Goal: Task Accomplishment & Management: Complete application form

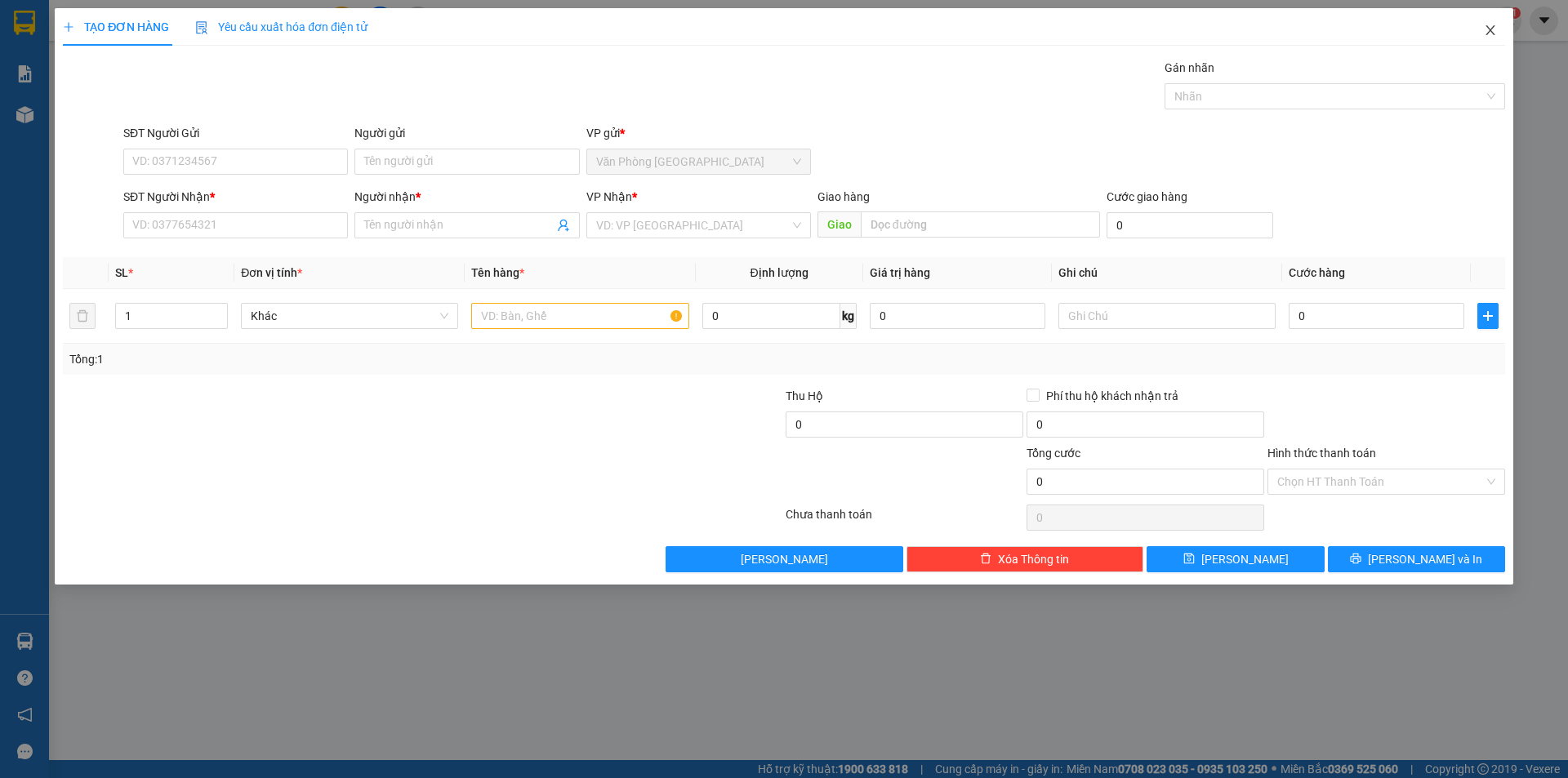
click at [1483, 30] on icon "close" at bounding box center [1489, 30] width 13 height 13
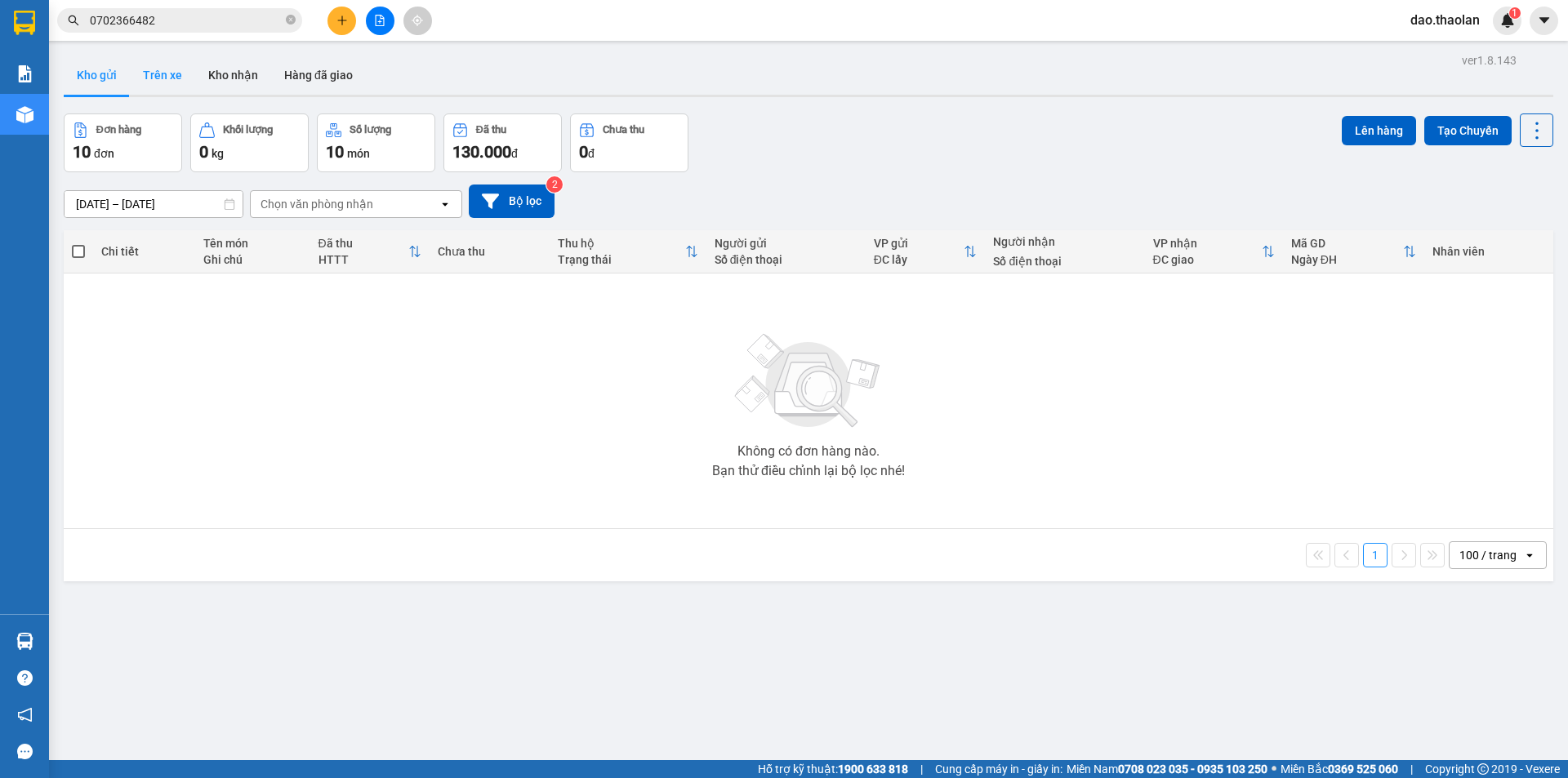
click at [186, 74] on button "Trên xe" at bounding box center [162, 74] width 66 height 39
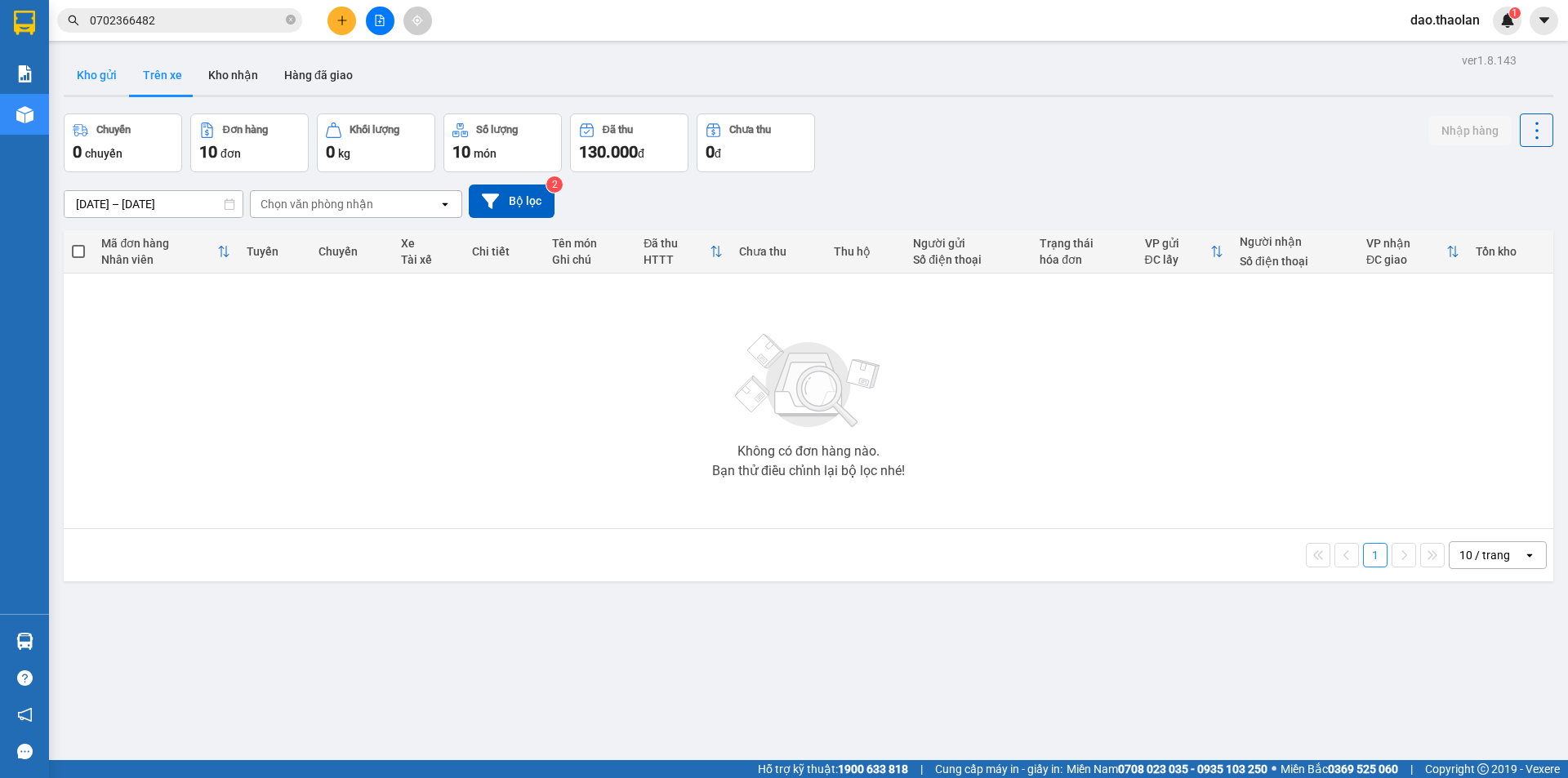
click at [117, 81] on button "Kho gửi" at bounding box center [97, 74] width 67 height 39
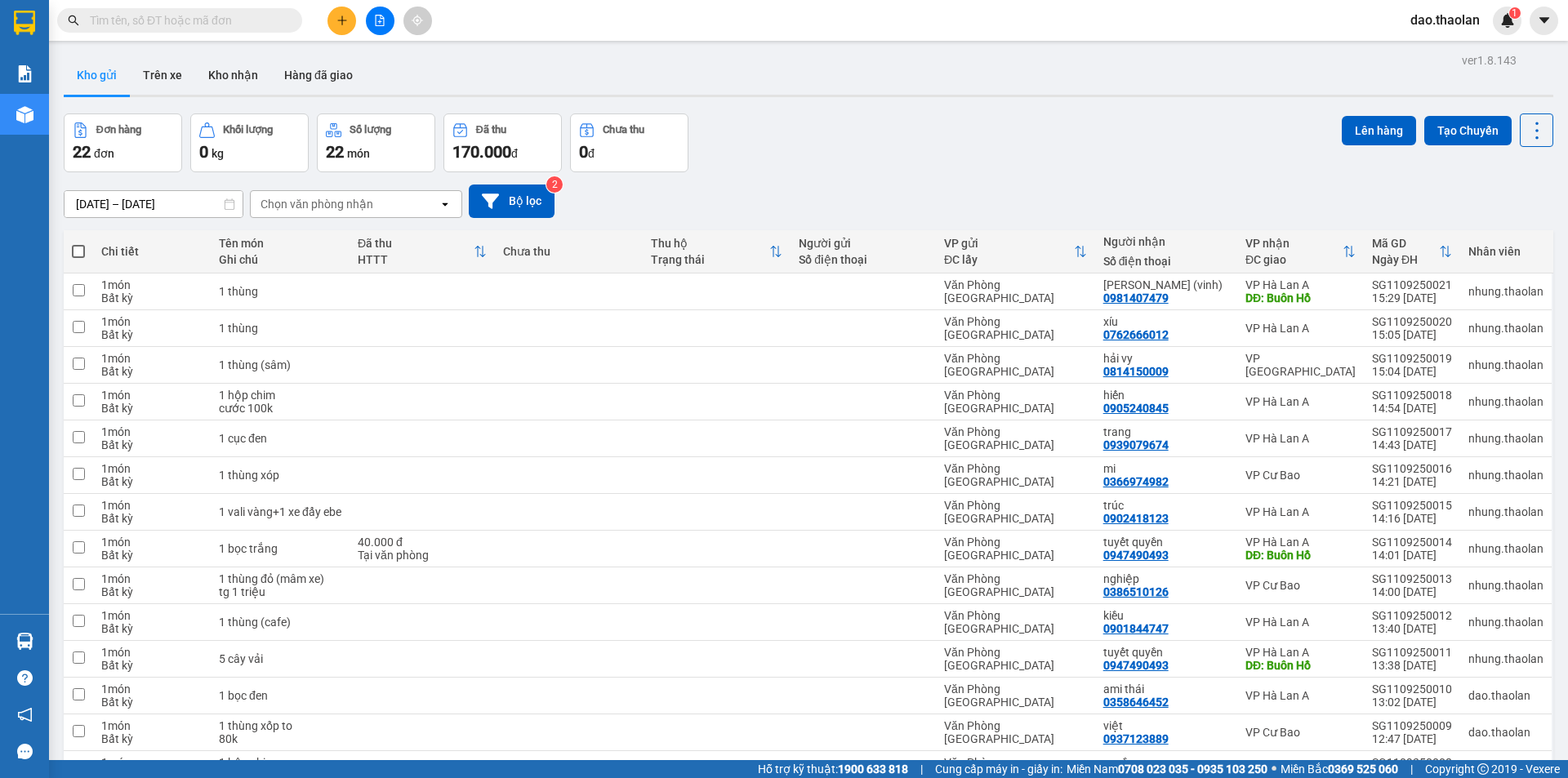
click at [187, 7] on div "Kết quả tìm kiếm ( 0 ) Bộ lọc No Data" at bounding box center [159, 20] width 319 height 29
click at [179, 17] on input "text" at bounding box center [186, 20] width 193 height 18
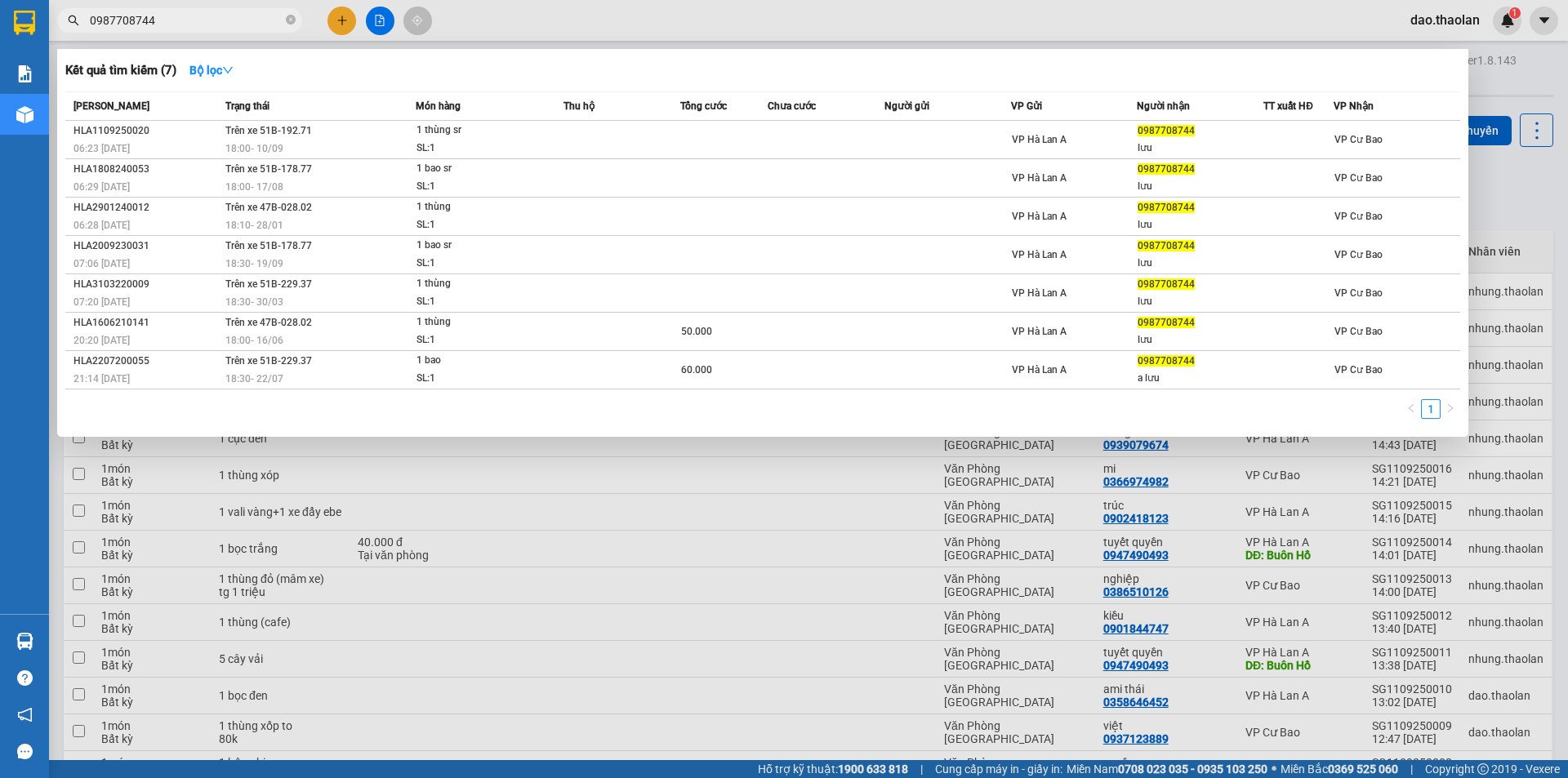
type input "0987708744"
click at [347, 18] on div at bounding box center [784, 389] width 1568 height 778
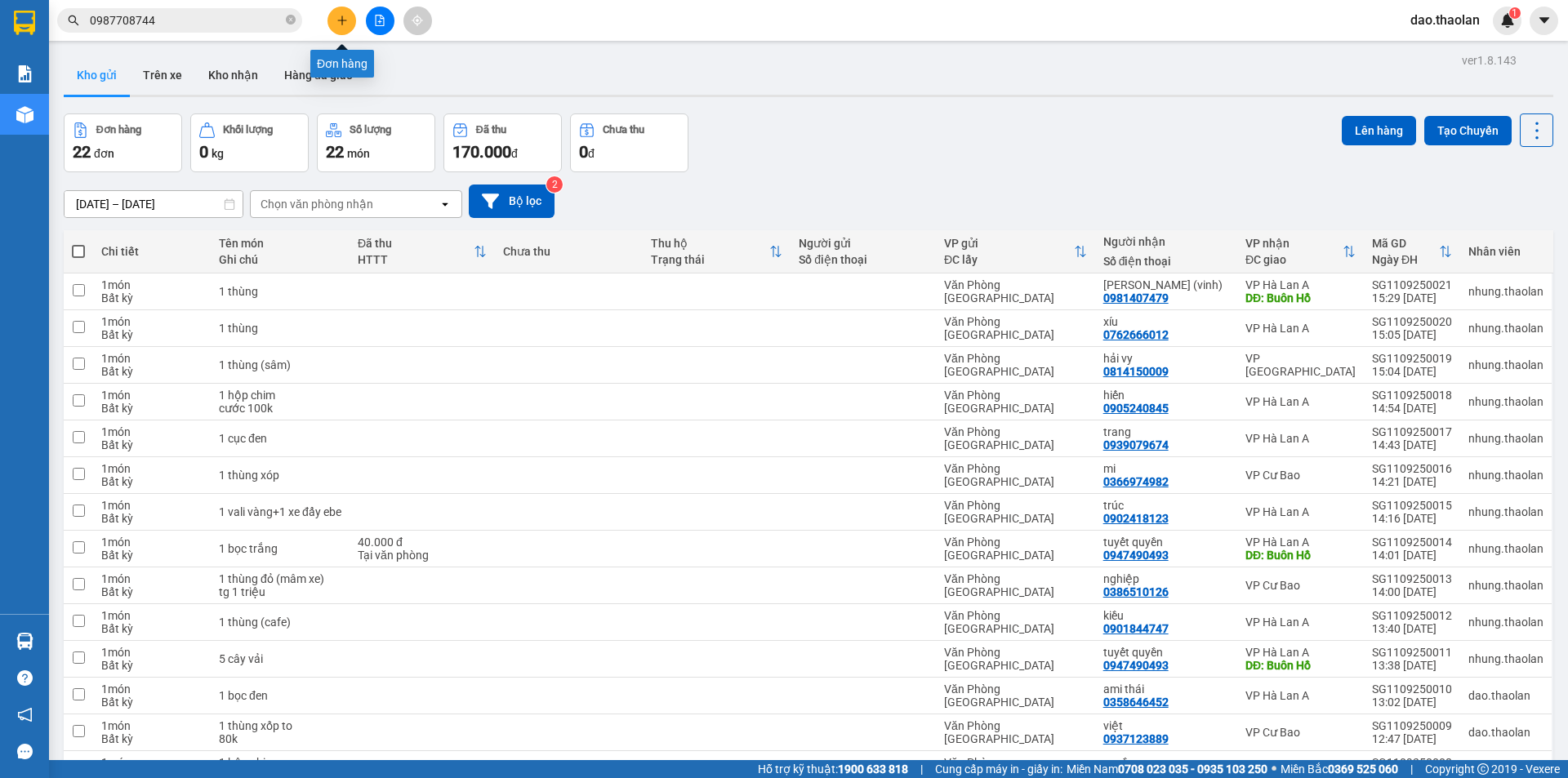
click at [345, 18] on icon "plus" at bounding box center [341, 20] width 11 height 11
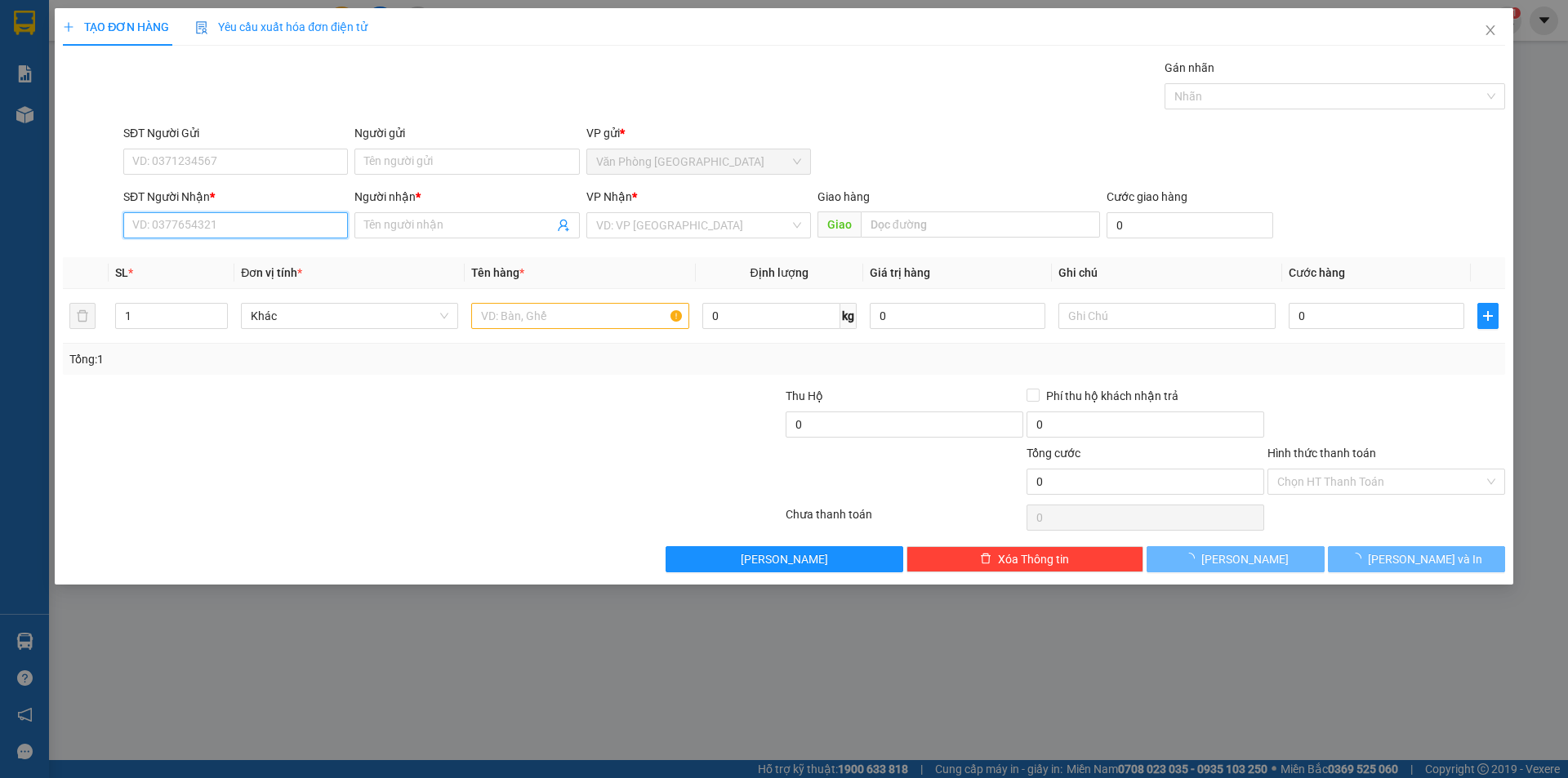
click at [267, 235] on input "SĐT Người Nhận *" at bounding box center [236, 225] width 224 height 26
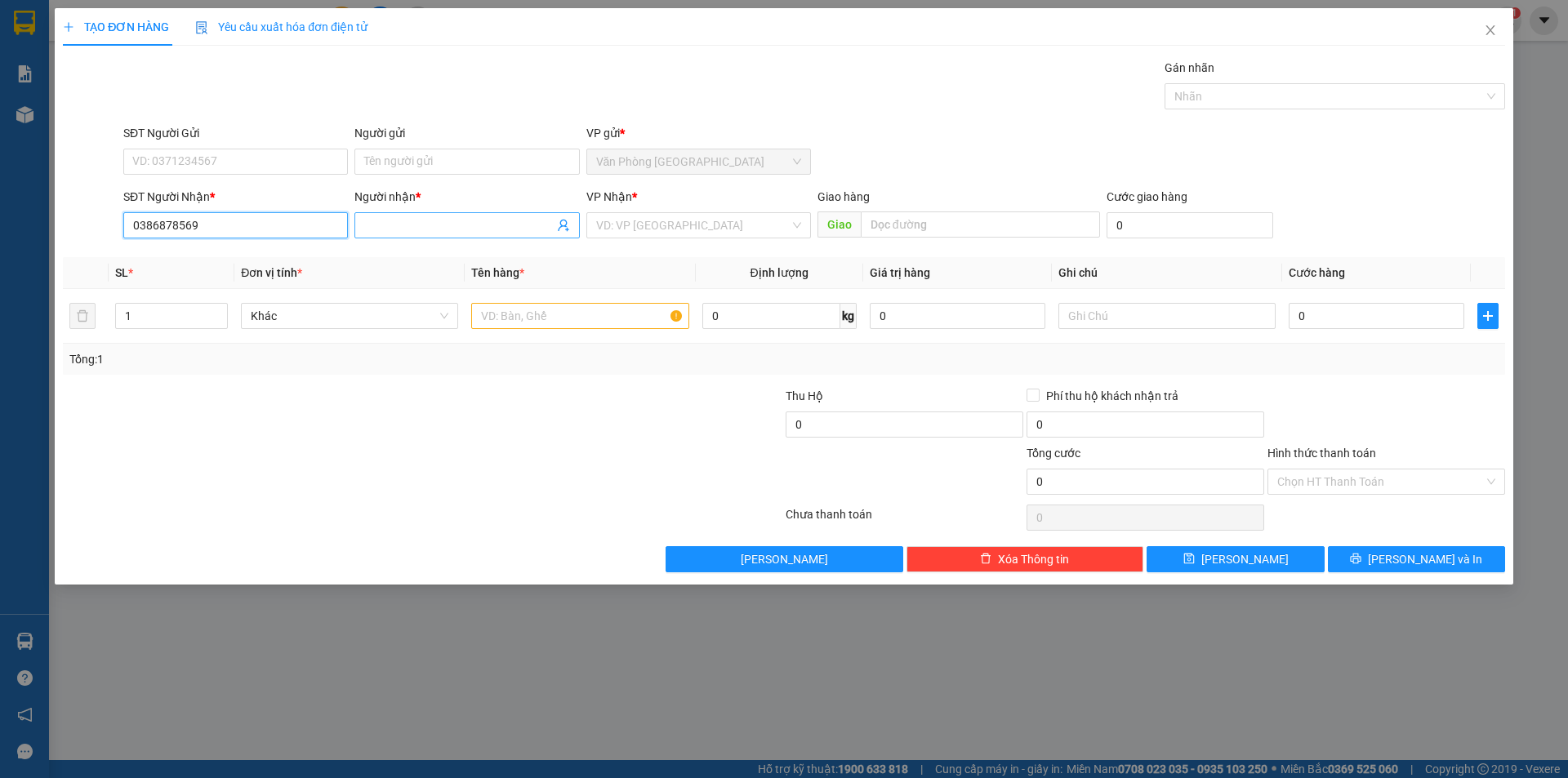
type input "0386878569"
click at [415, 226] on input "Người nhận *" at bounding box center [458, 225] width 188 height 18
type input "d"
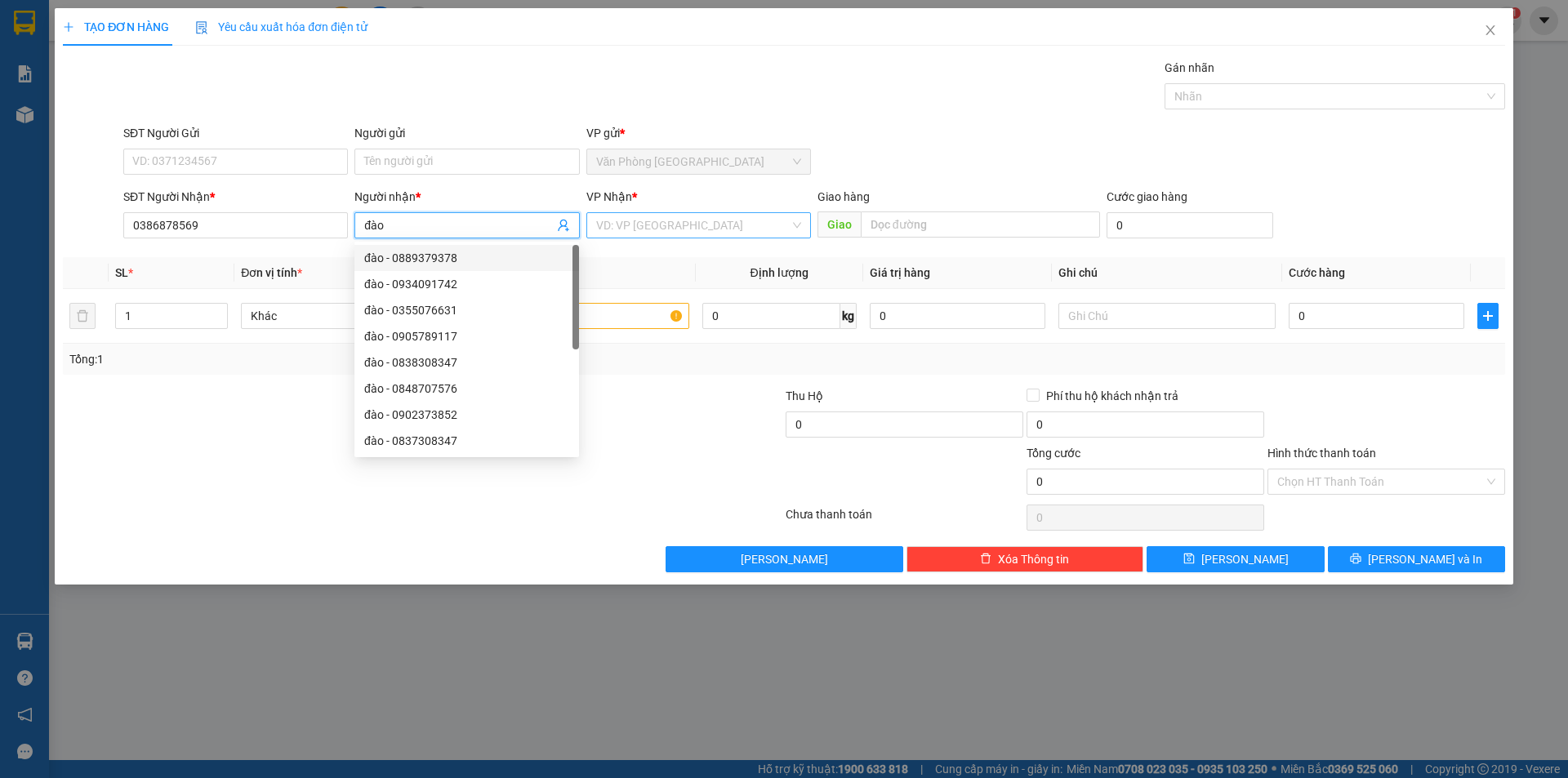
type input "đào"
click at [654, 221] on input "search" at bounding box center [693, 225] width 193 height 25
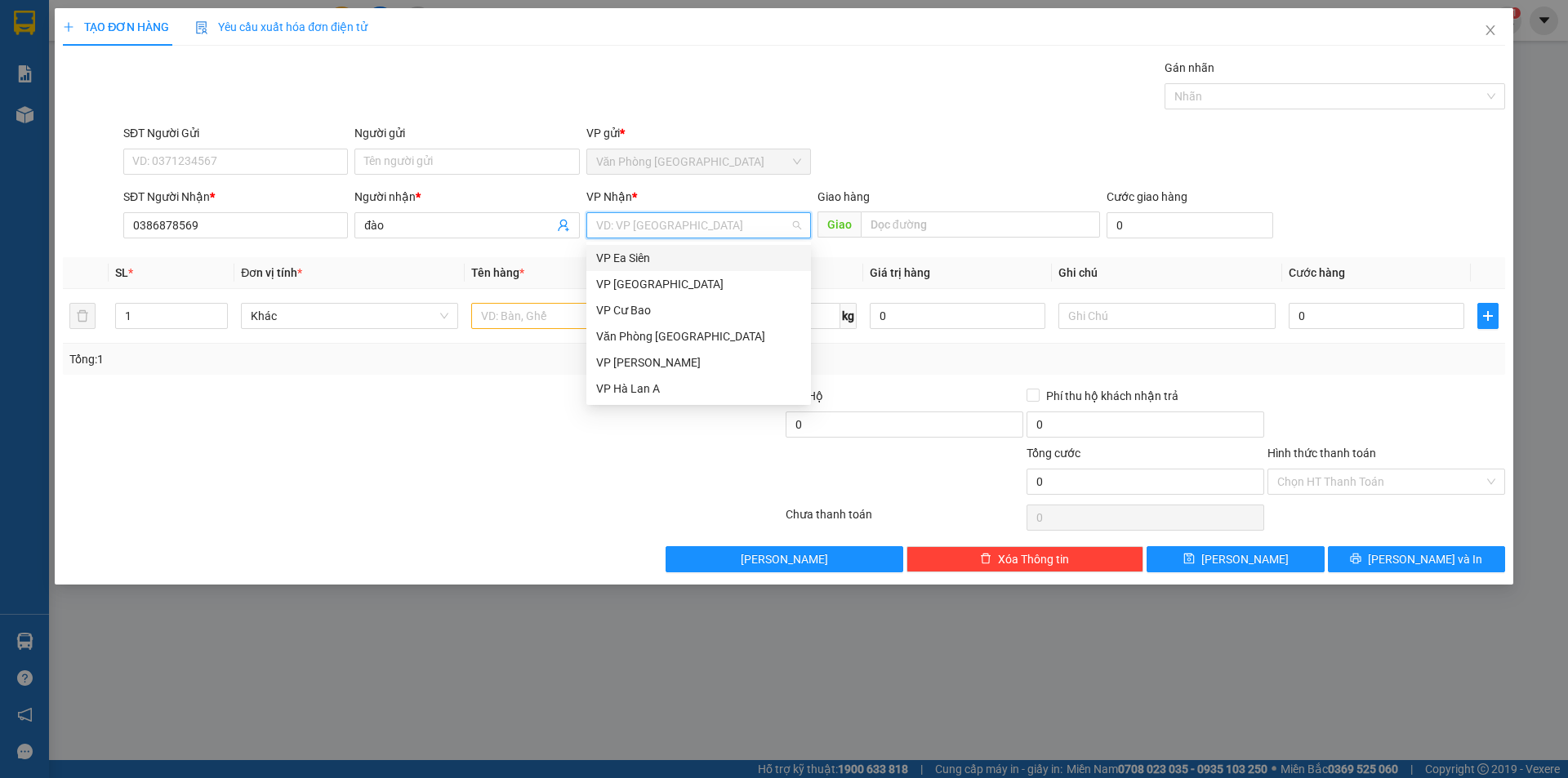
click at [664, 254] on div "VP Ea Siên" at bounding box center [699, 257] width 205 height 18
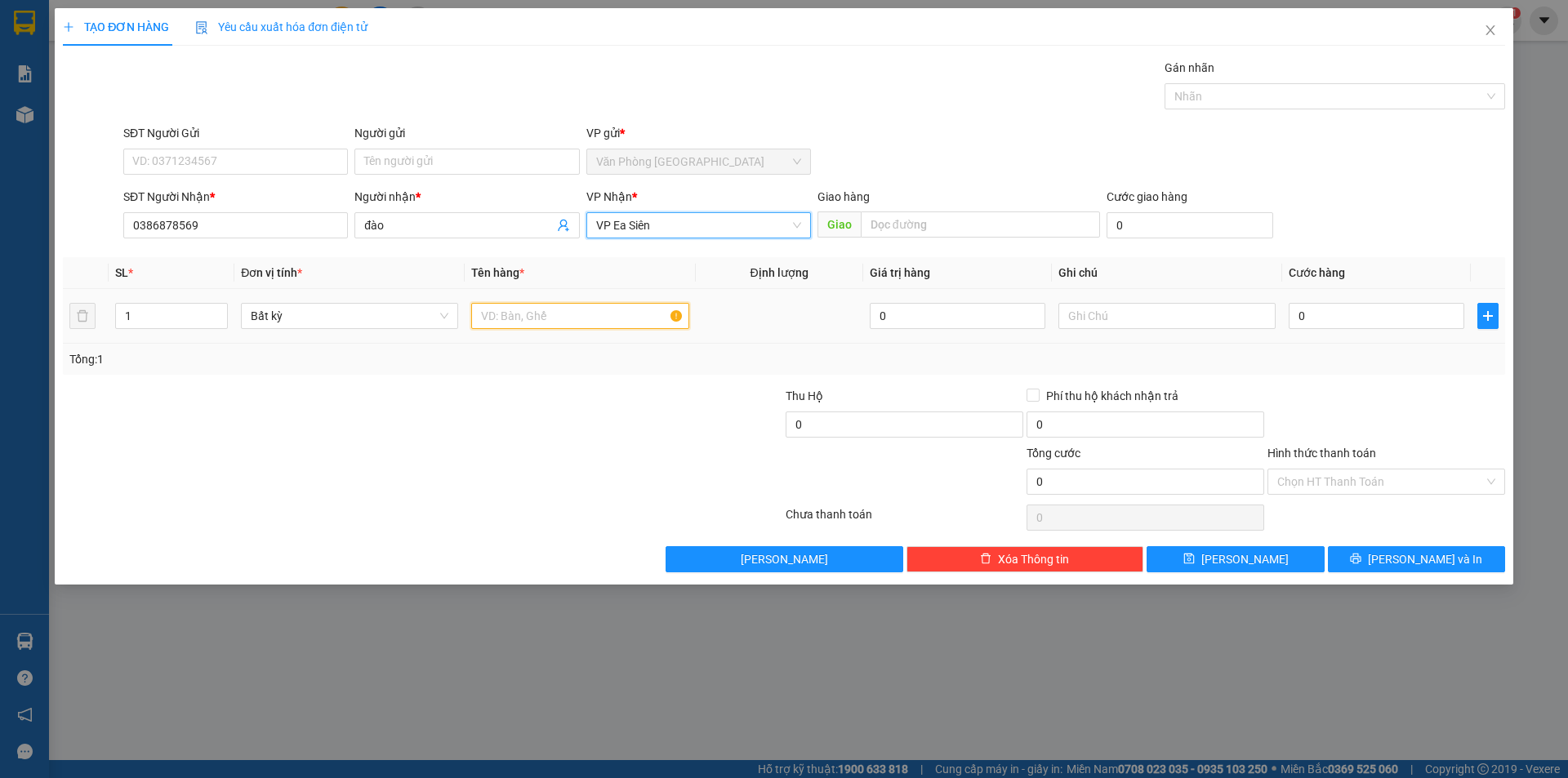
click at [595, 313] on input "text" at bounding box center [580, 316] width 217 height 26
type input "1 bịch hồng"
click at [1133, 320] on input "text" at bounding box center [1167, 316] width 217 height 26
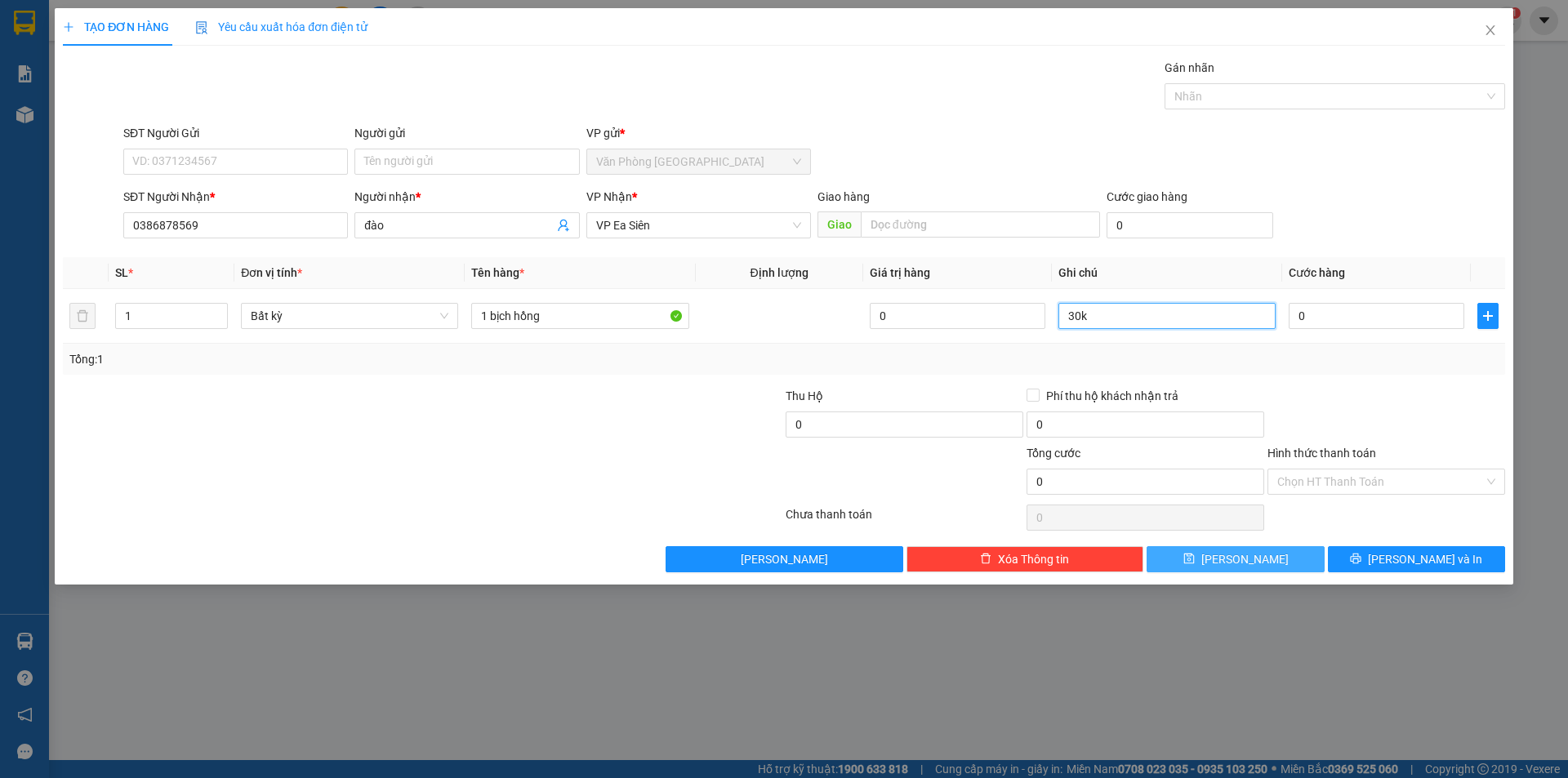
type input "30k"
click at [1280, 546] on button "[PERSON_NAME]" at bounding box center [1234, 559] width 177 height 26
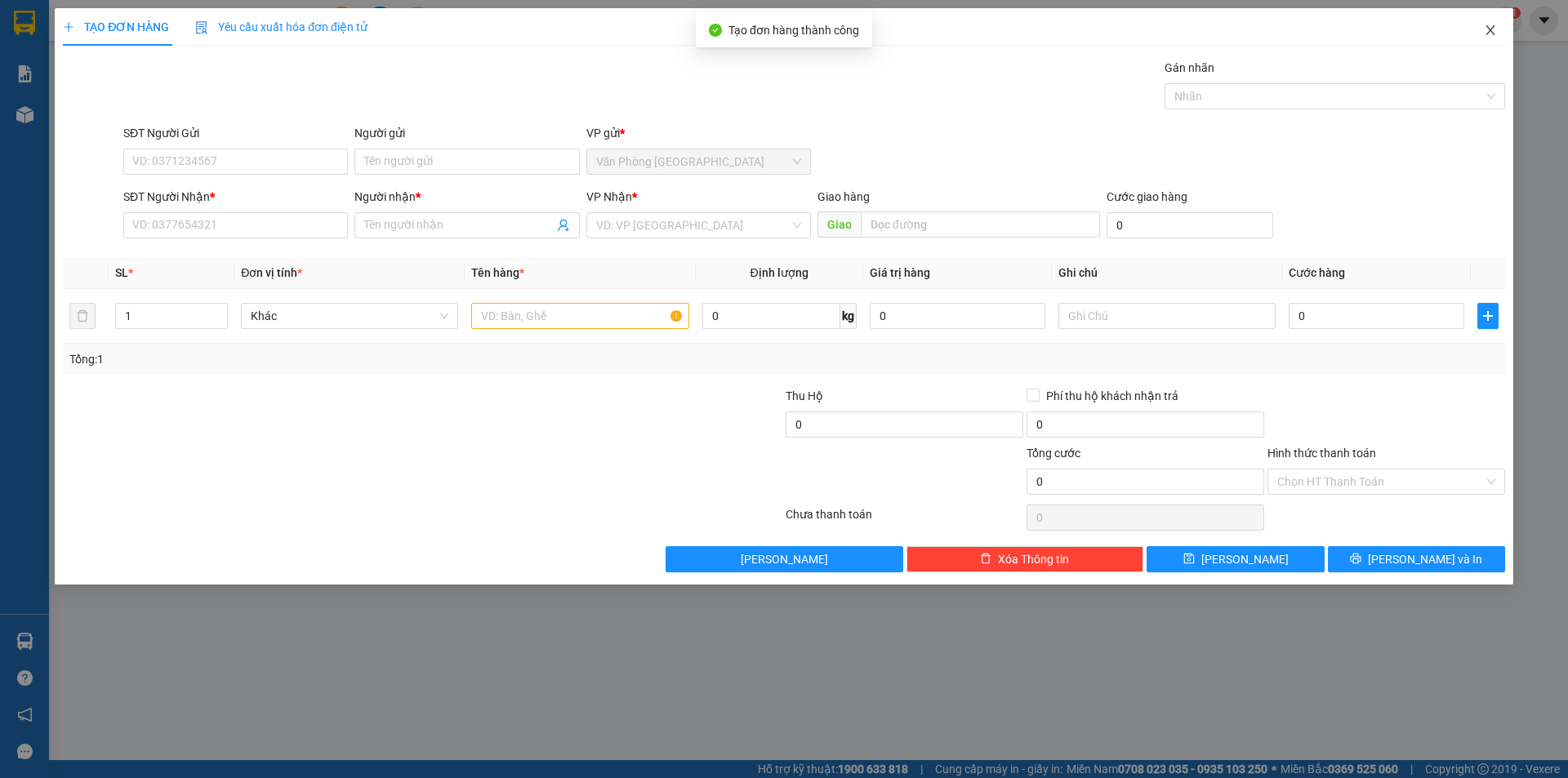
click at [1479, 28] on span "Close" at bounding box center [1490, 31] width 46 height 46
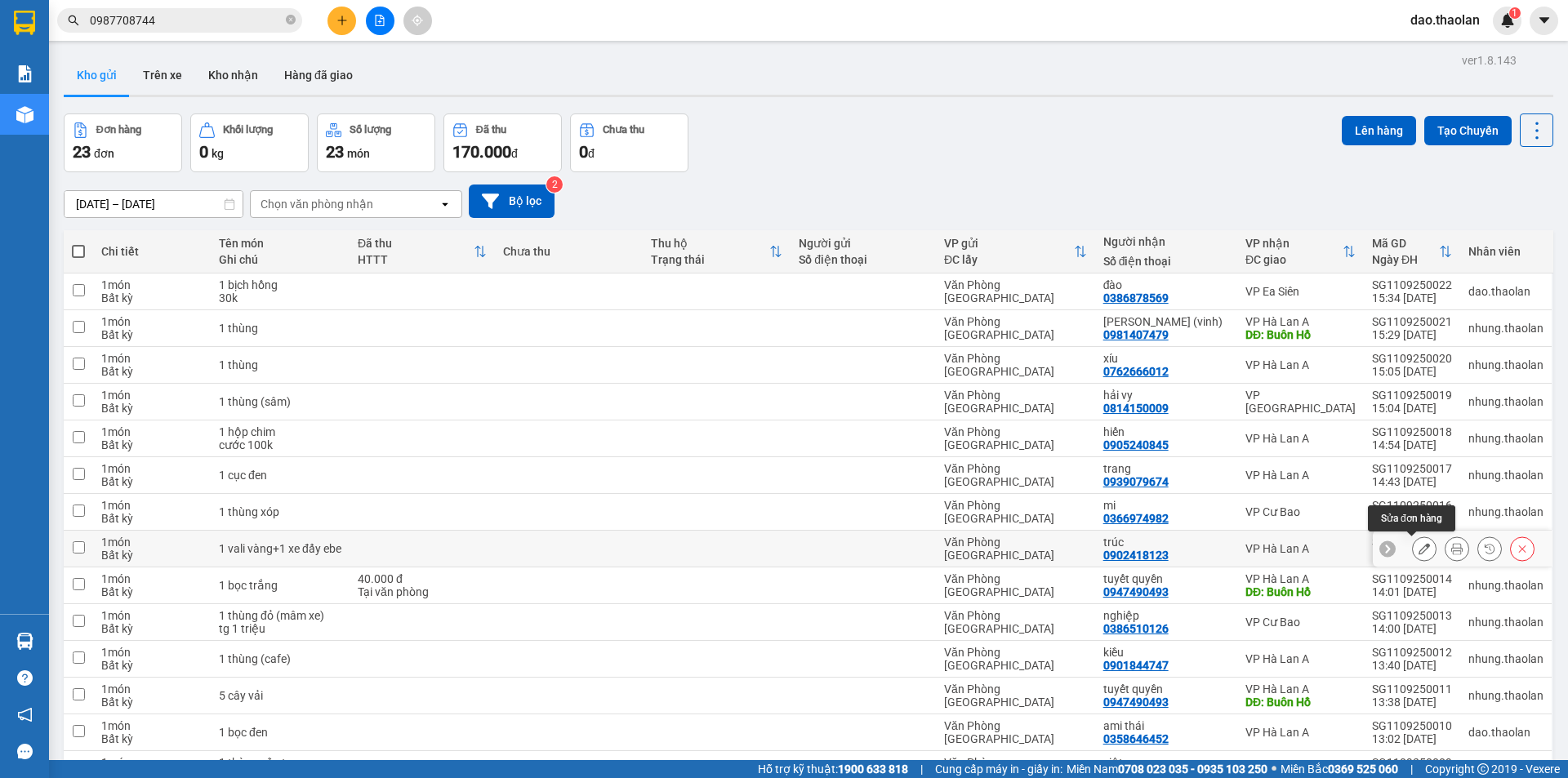
click at [1418, 549] on icon at bounding box center [1424, 548] width 11 height 11
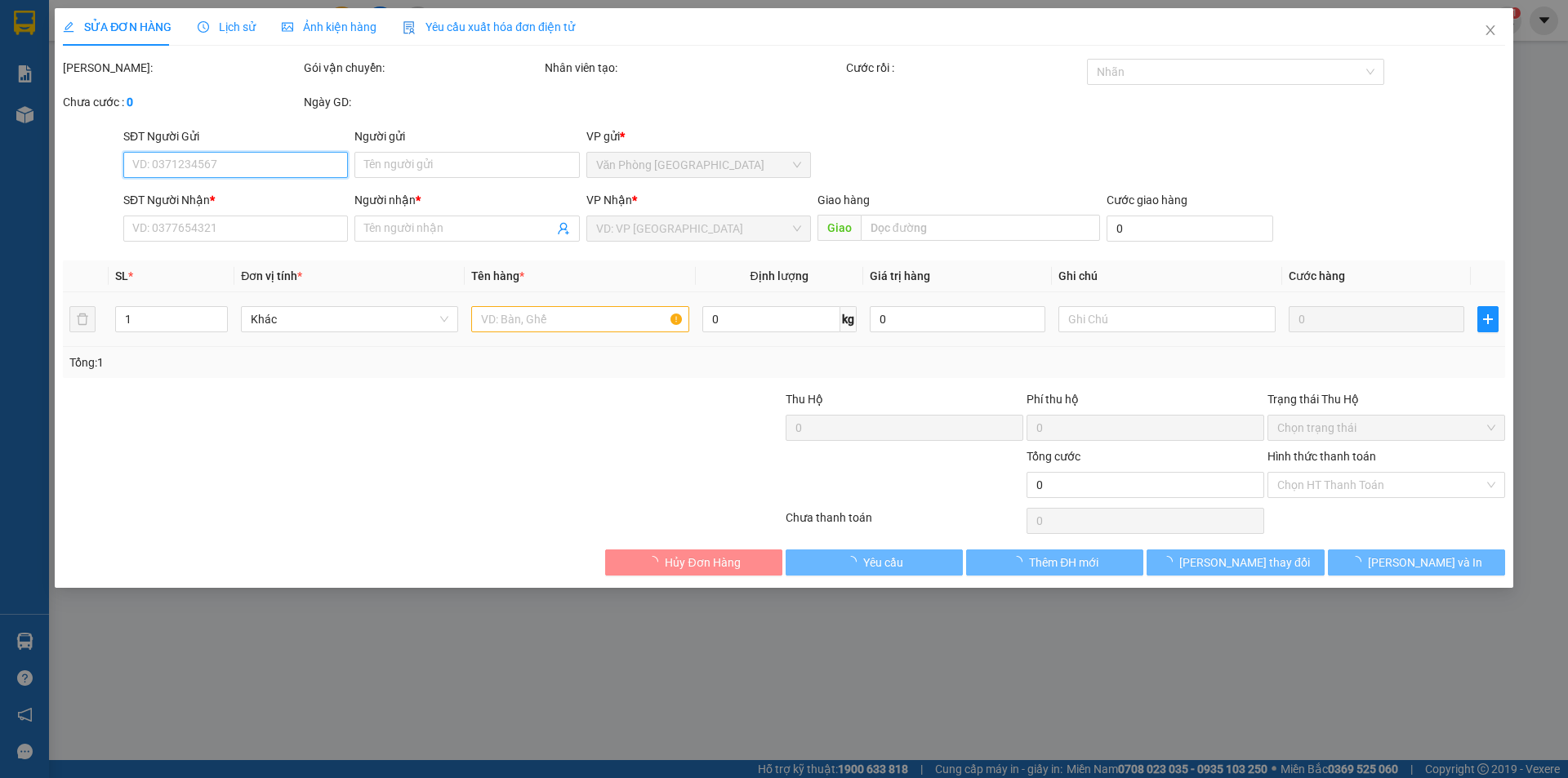
type input "0902418123"
type input "trúc"
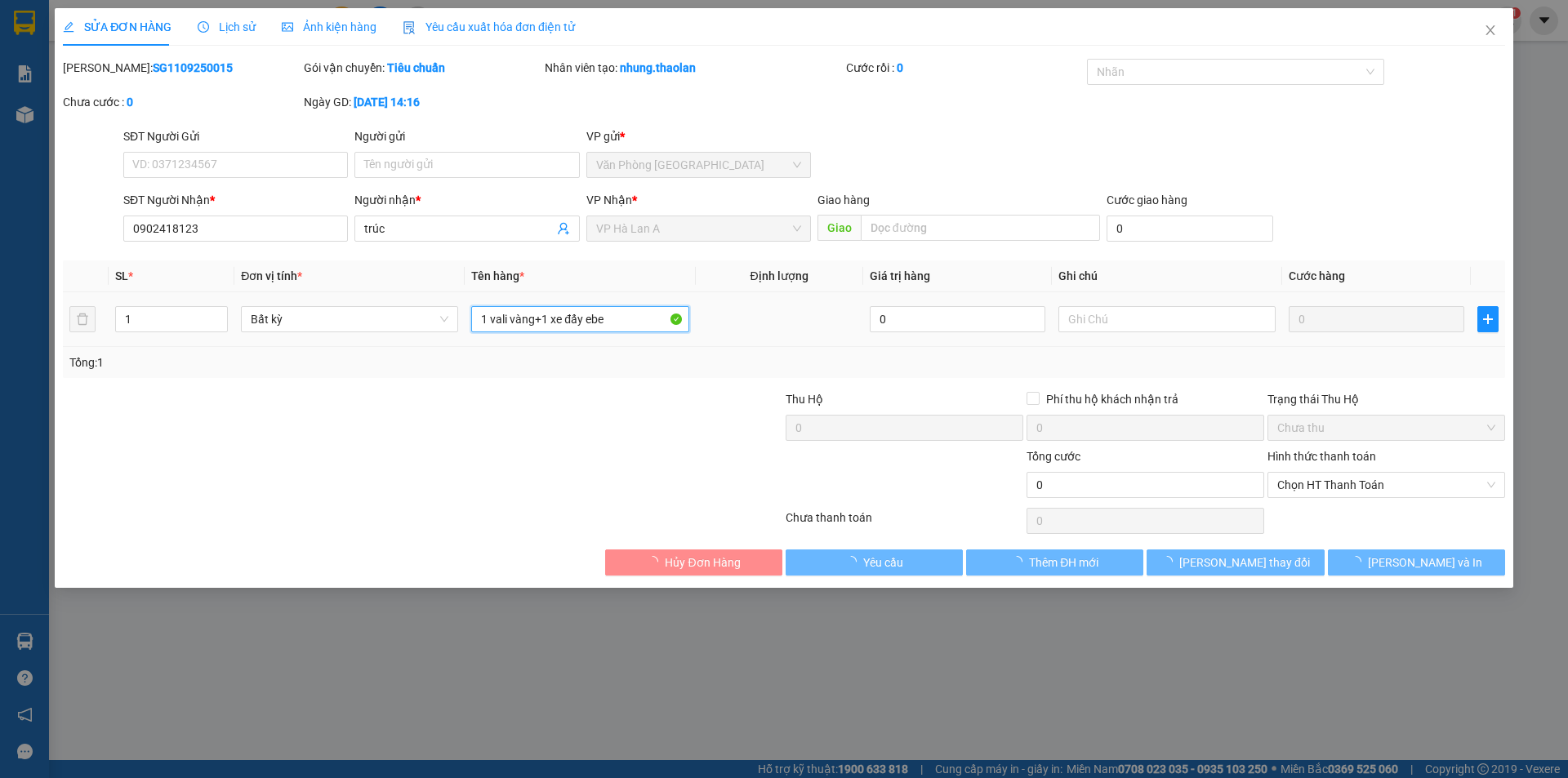
click at [542, 316] on input "1 vali vàng+1 xe đẩy ebe" at bounding box center [580, 319] width 217 height 26
click at [559, 315] on input "1 vali vàng+ 1 xe đẩy ebe" at bounding box center [580, 319] width 217 height 26
click at [554, 321] on input "1 vali vàng+ 1 xe đẩy ebe" at bounding box center [580, 319] width 217 height 26
type input "1 vali vàng+ 1xe đẩy ebe"
click at [1244, 568] on span "[PERSON_NAME] thay đổi" at bounding box center [1244, 562] width 130 height 18
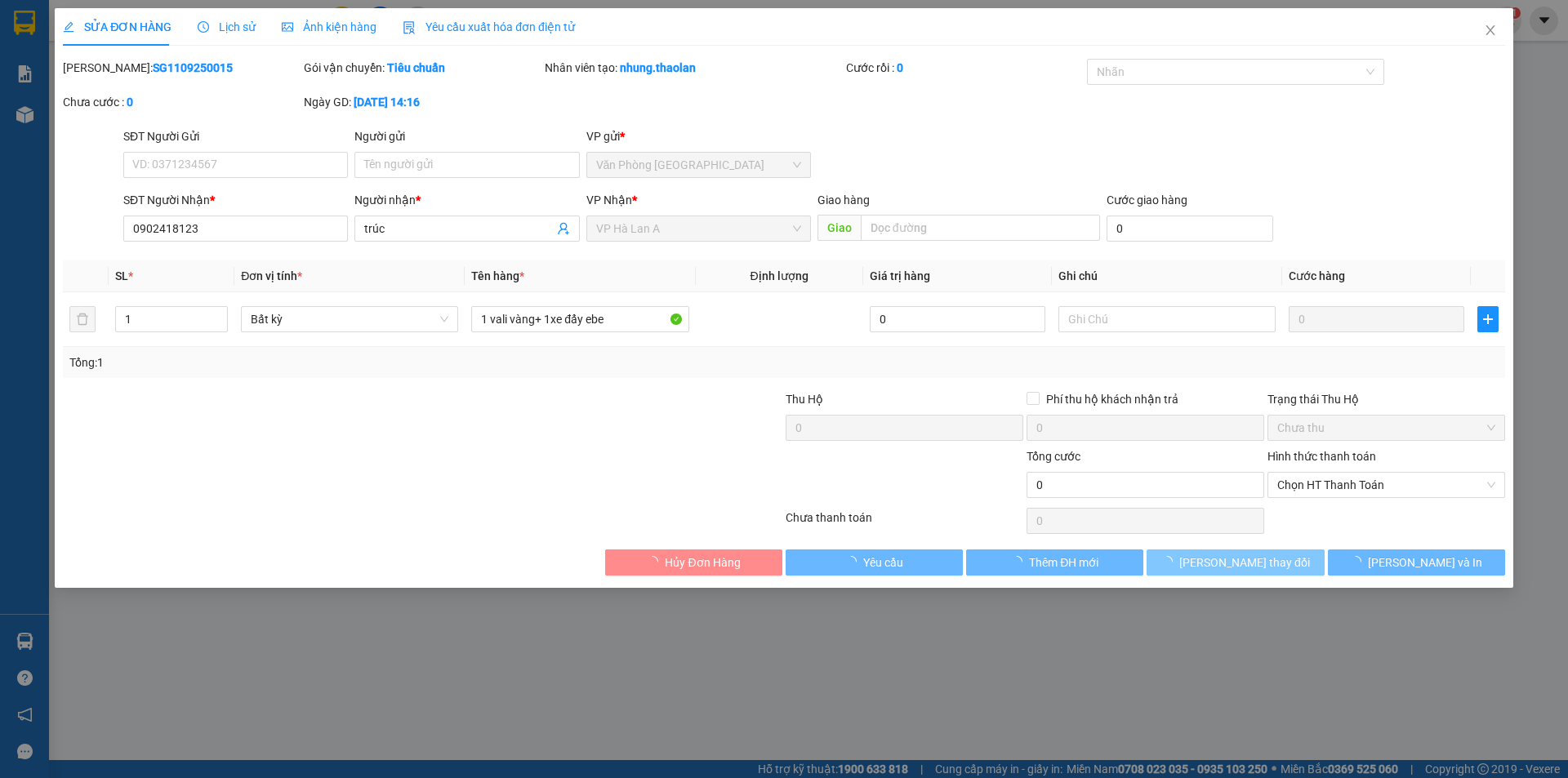
click at [1245, 568] on span "[PERSON_NAME] thay đổi" at bounding box center [1244, 562] width 130 height 18
click at [1247, 551] on button "[PERSON_NAME] thay đổi" at bounding box center [1234, 563] width 177 height 26
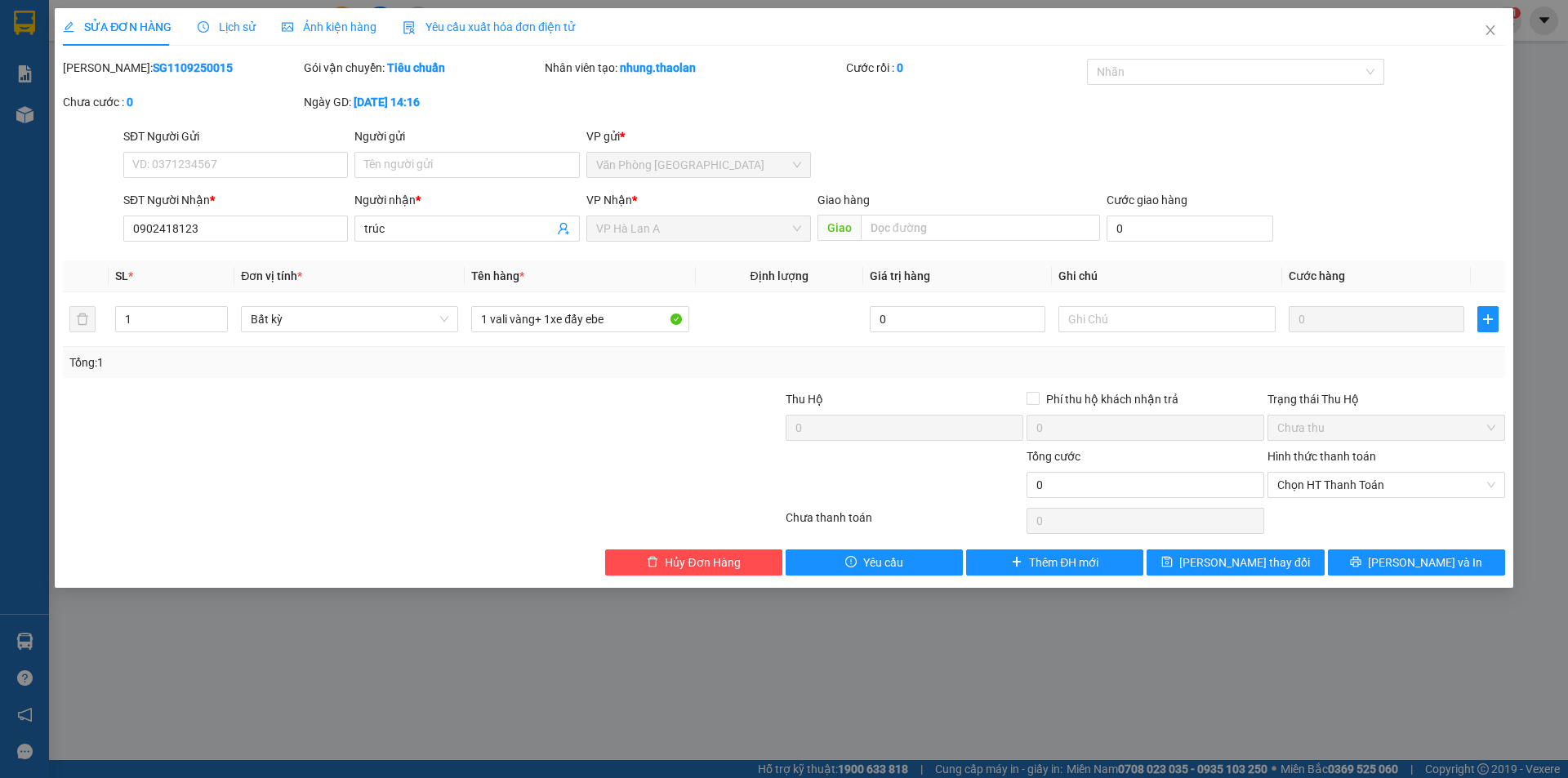
click at [1245, 576] on div "SỬA ĐƠN HÀNG Lịch sử Ảnh kiện hàng Yêu cầu xuất hóa đơn điện tử Total Paid Fee …" at bounding box center [784, 298] width 1459 height 579
click at [1255, 566] on span "[PERSON_NAME] thay đổi" at bounding box center [1244, 562] width 130 height 18
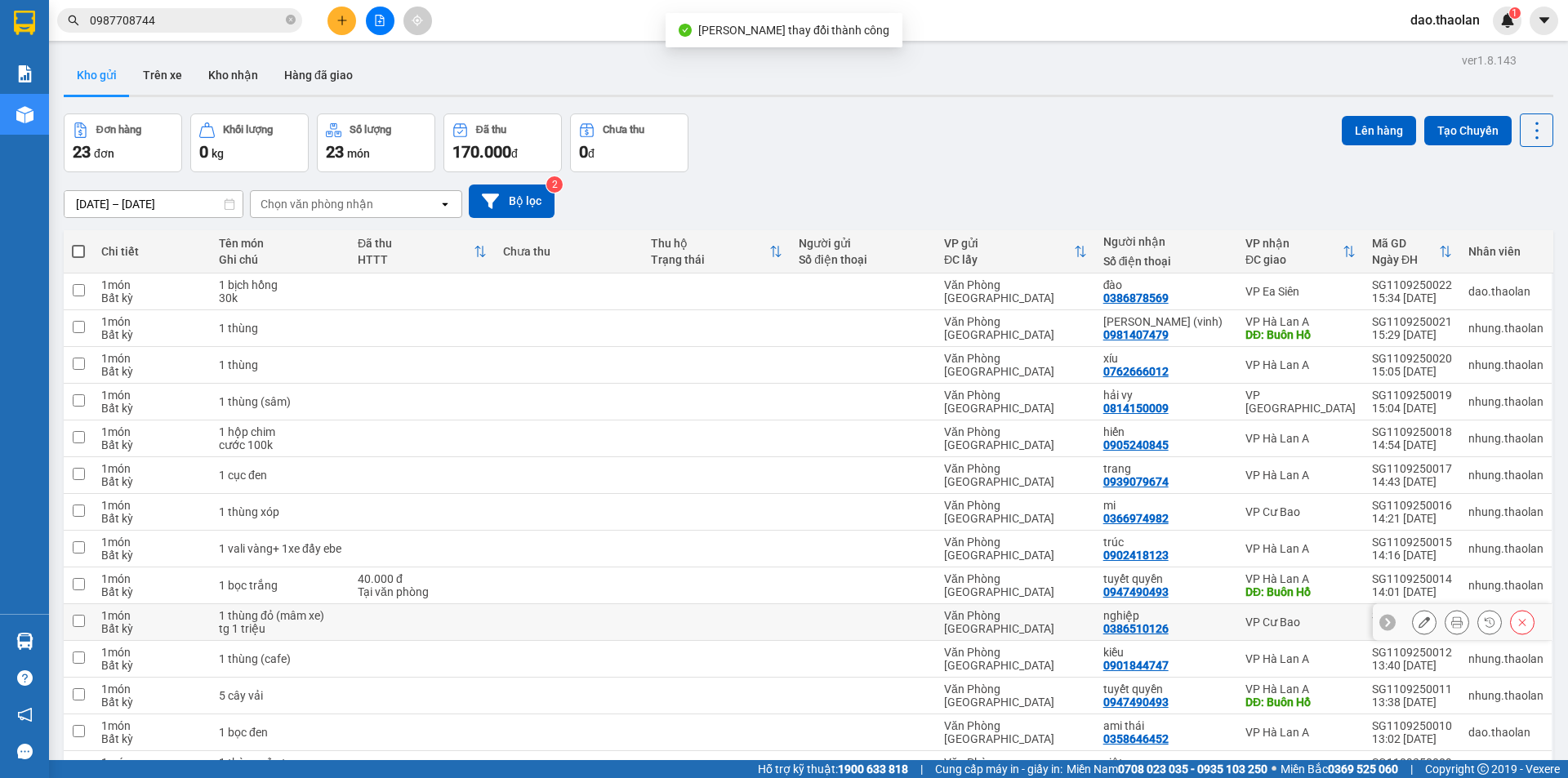
scroll to position [81, 0]
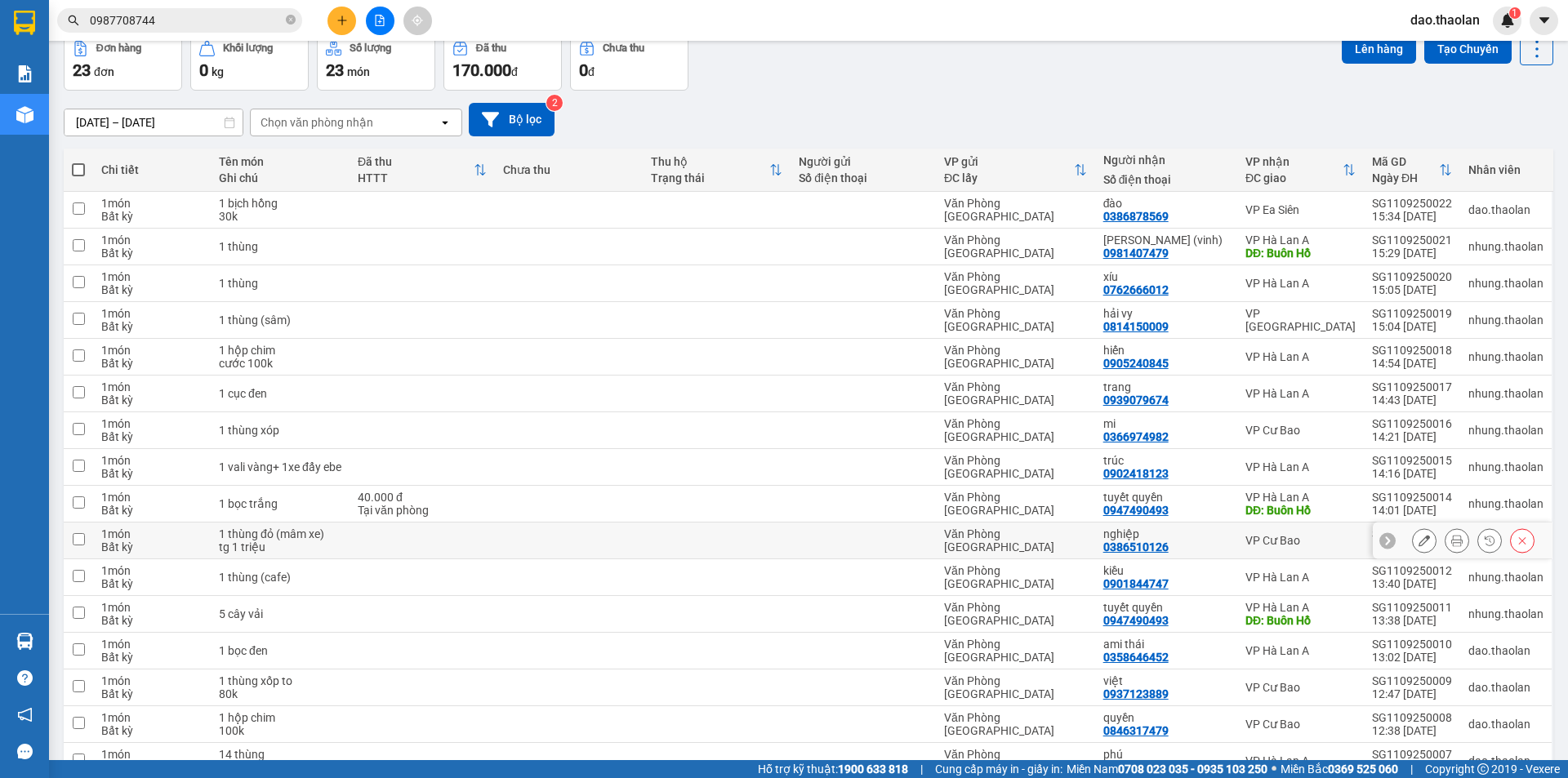
click at [1418, 542] on icon at bounding box center [1424, 540] width 11 height 11
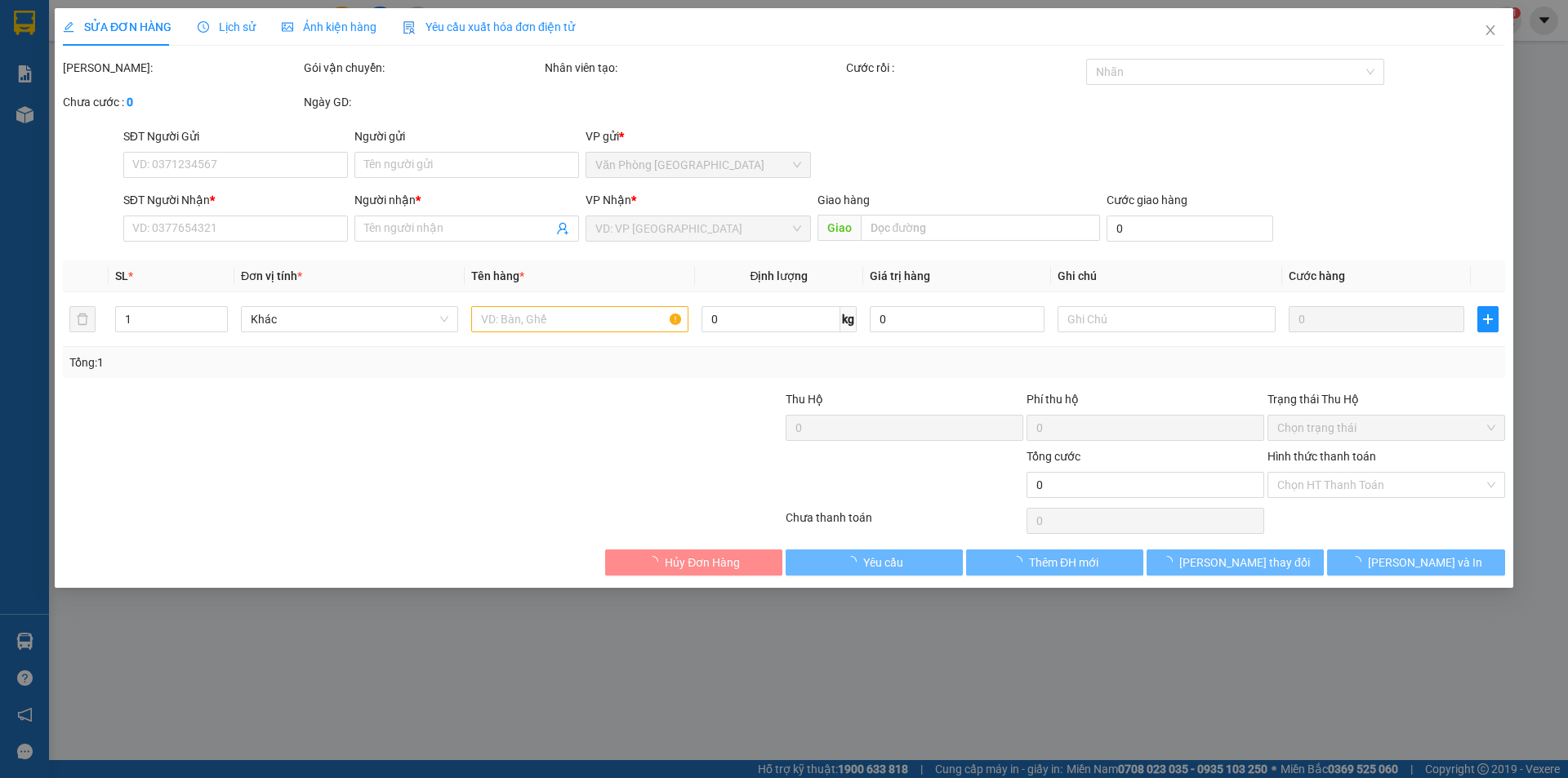
type input "0386510126"
type input "nghiệp"
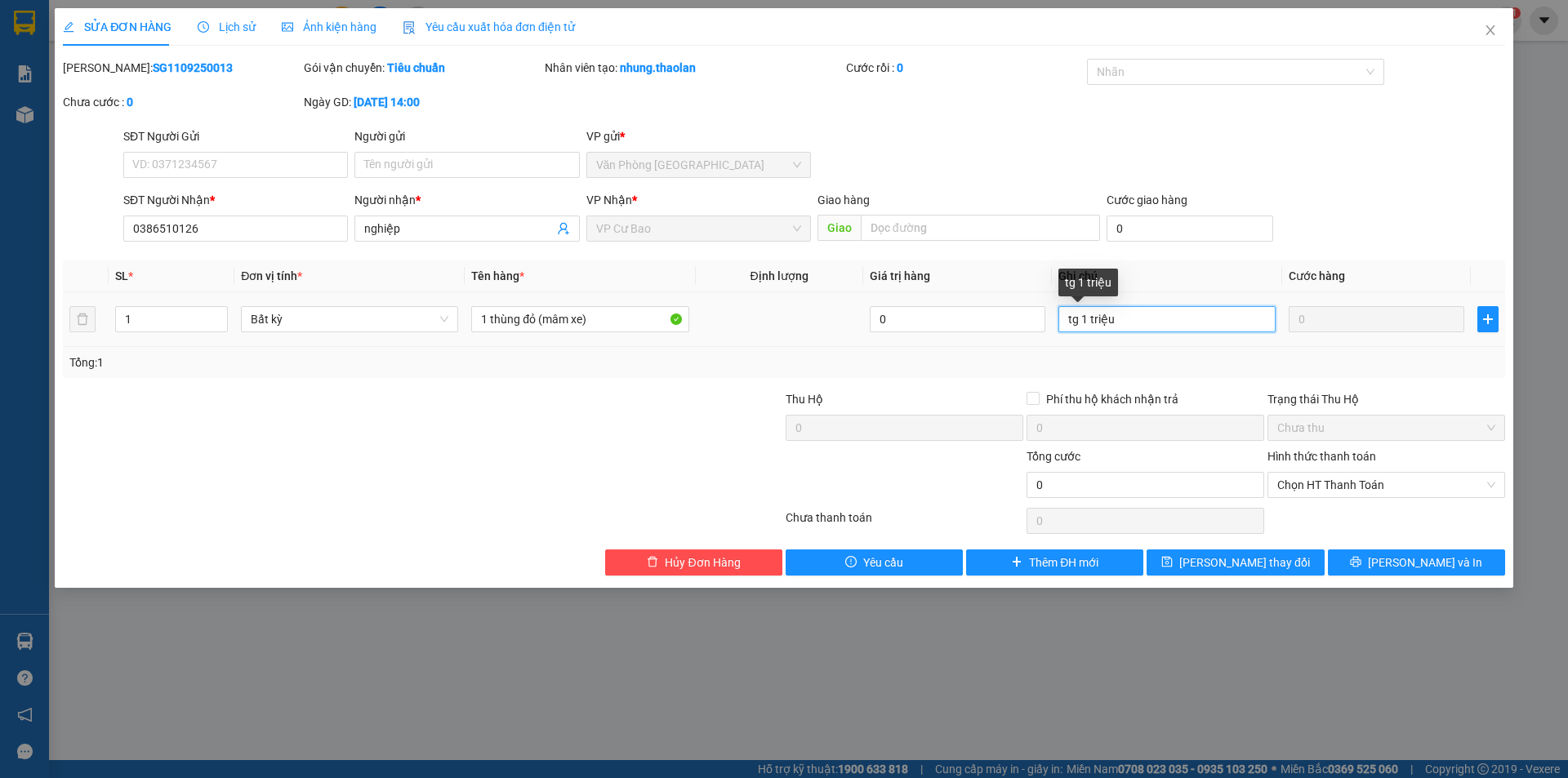
click at [1090, 319] on input "tg 1 triệu" at bounding box center [1167, 319] width 217 height 26
click at [1057, 316] on td "tg 1triệu" at bounding box center [1166, 319] width 230 height 54
click at [1067, 327] on input "tg 1triệu" at bounding box center [1167, 319] width 217 height 26
type input "50k--tg 1triệu"
click at [1233, 577] on div "SỬA ĐƠN HÀNG Lịch sử Ảnh kiện hàng Yêu cầu xuất hóa đơn điện tử Total Paid Fee …" at bounding box center [784, 298] width 1459 height 579
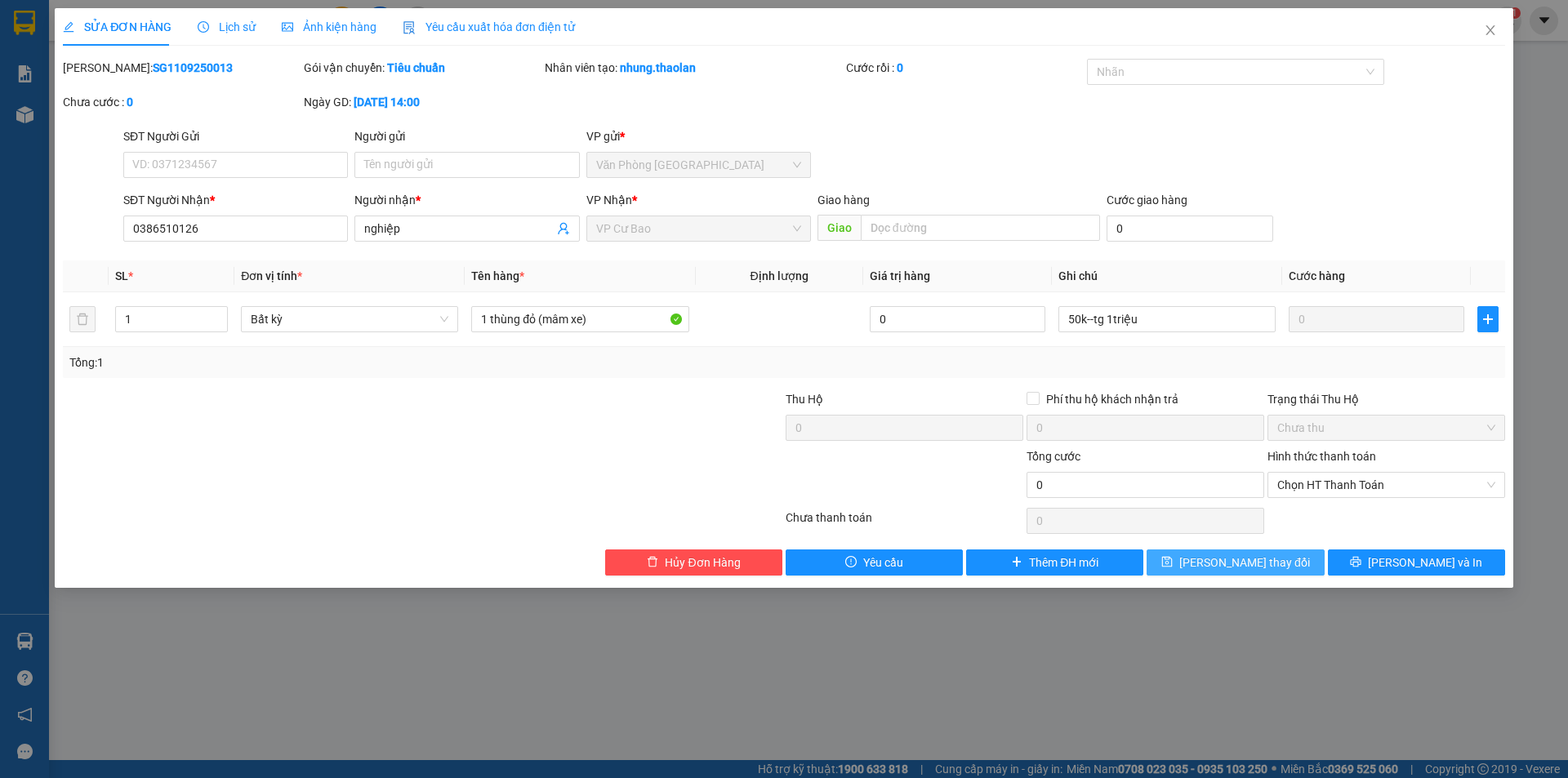
click at [1263, 566] on span "[PERSON_NAME] thay đổi" at bounding box center [1244, 562] width 130 height 18
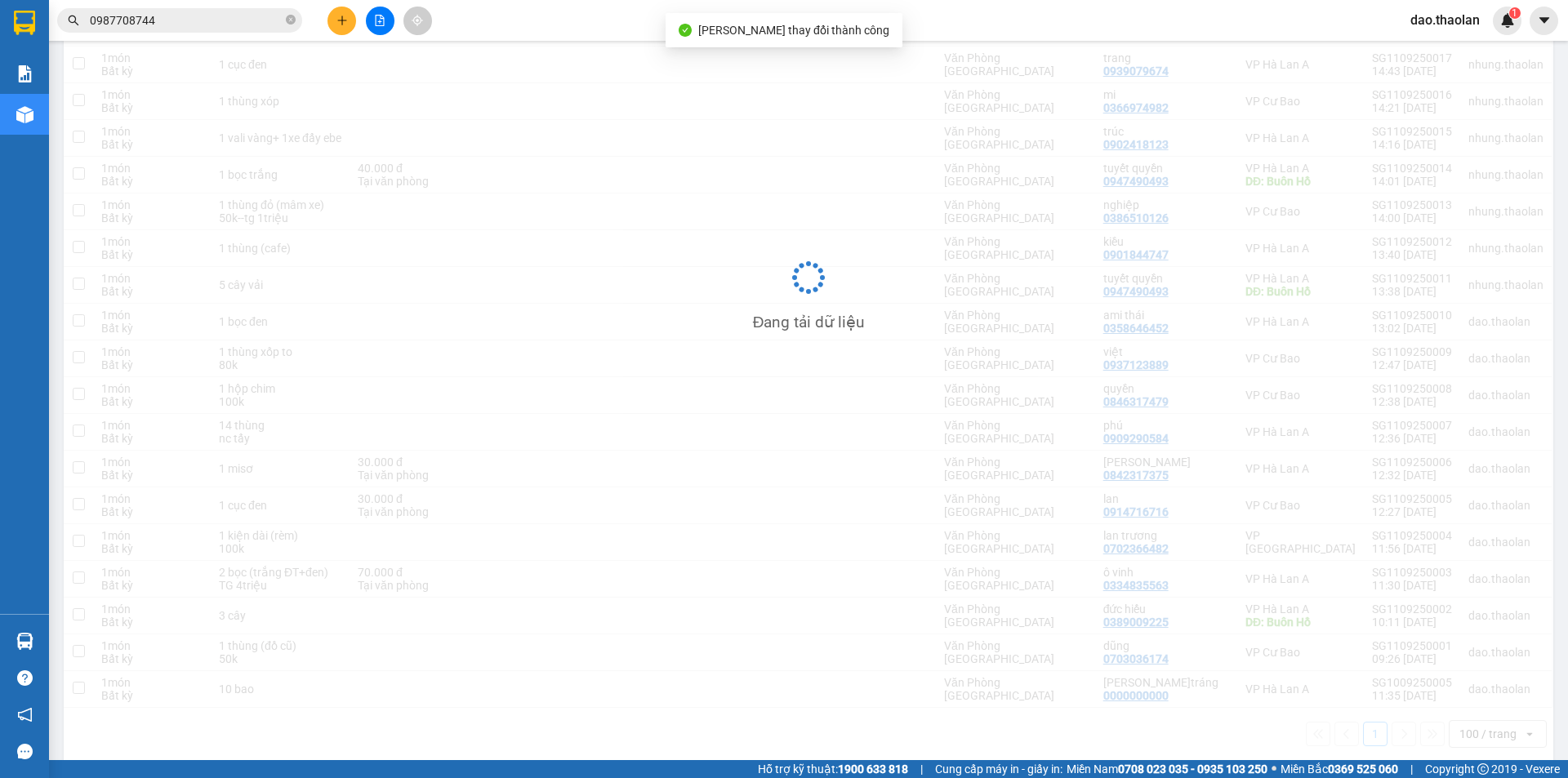
scroll to position [410, 0]
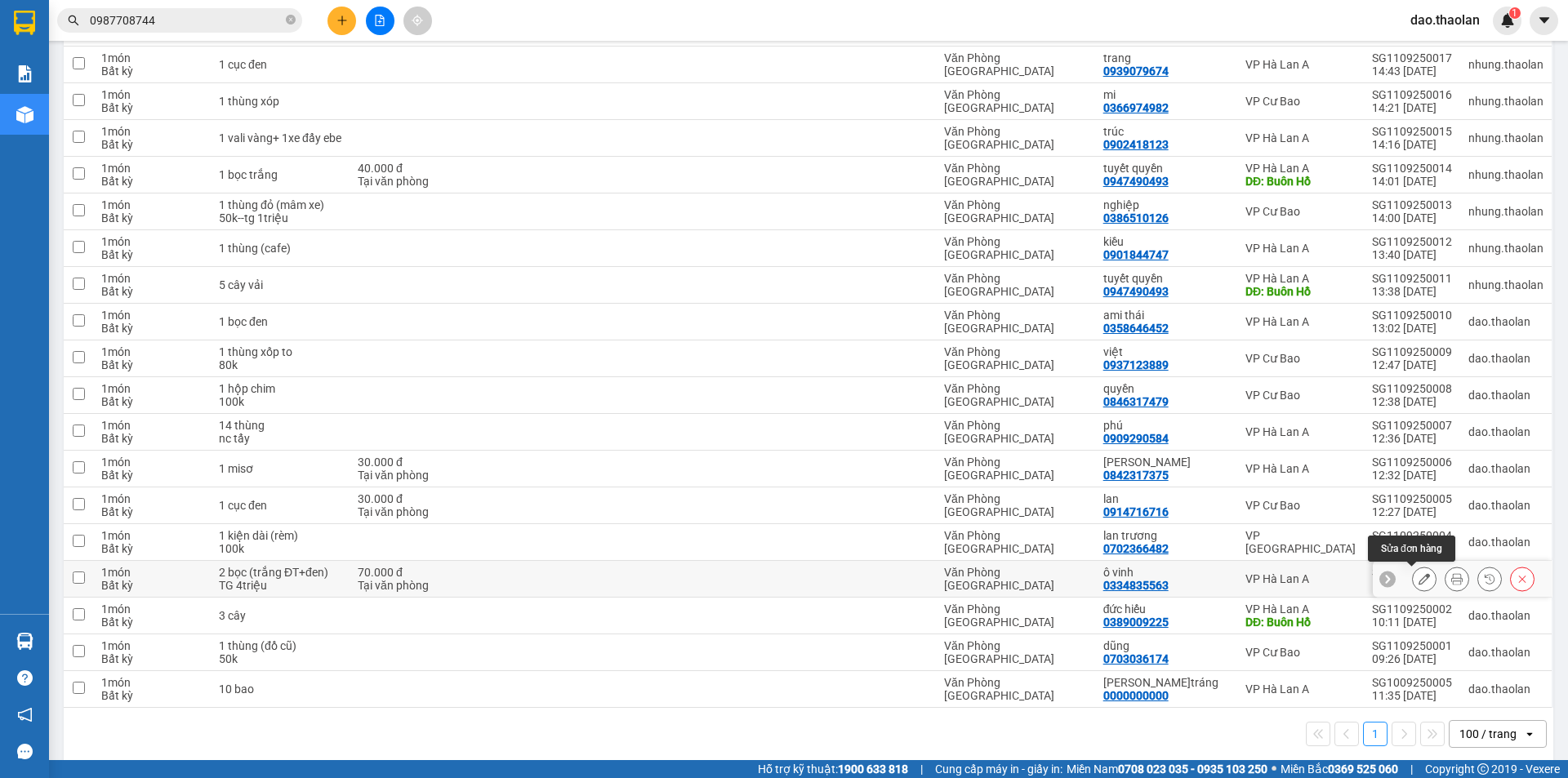
click at [1418, 574] on icon at bounding box center [1424, 578] width 11 height 11
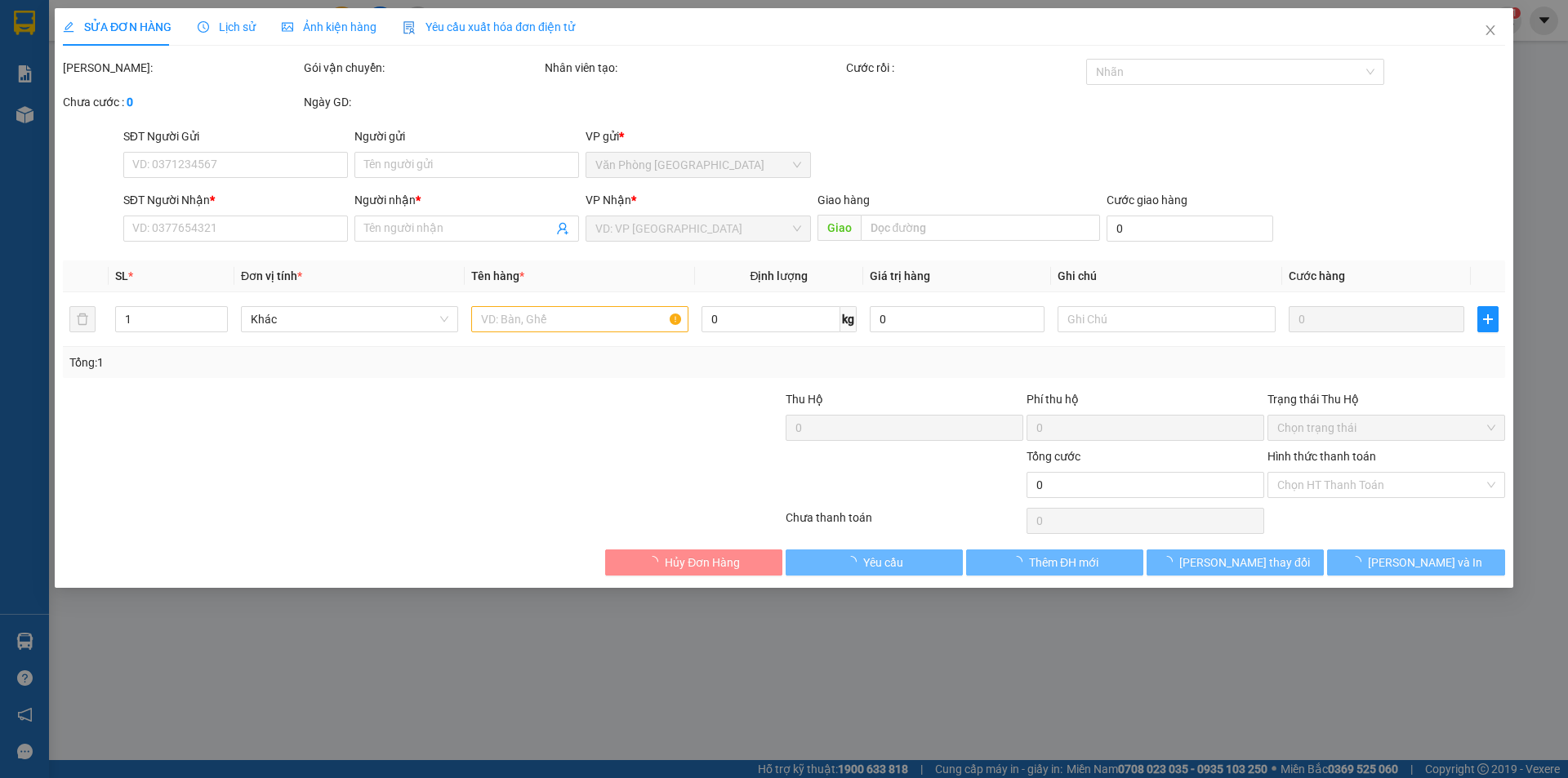
type input "0334835563"
type input "ô vinh"
type input "70.000"
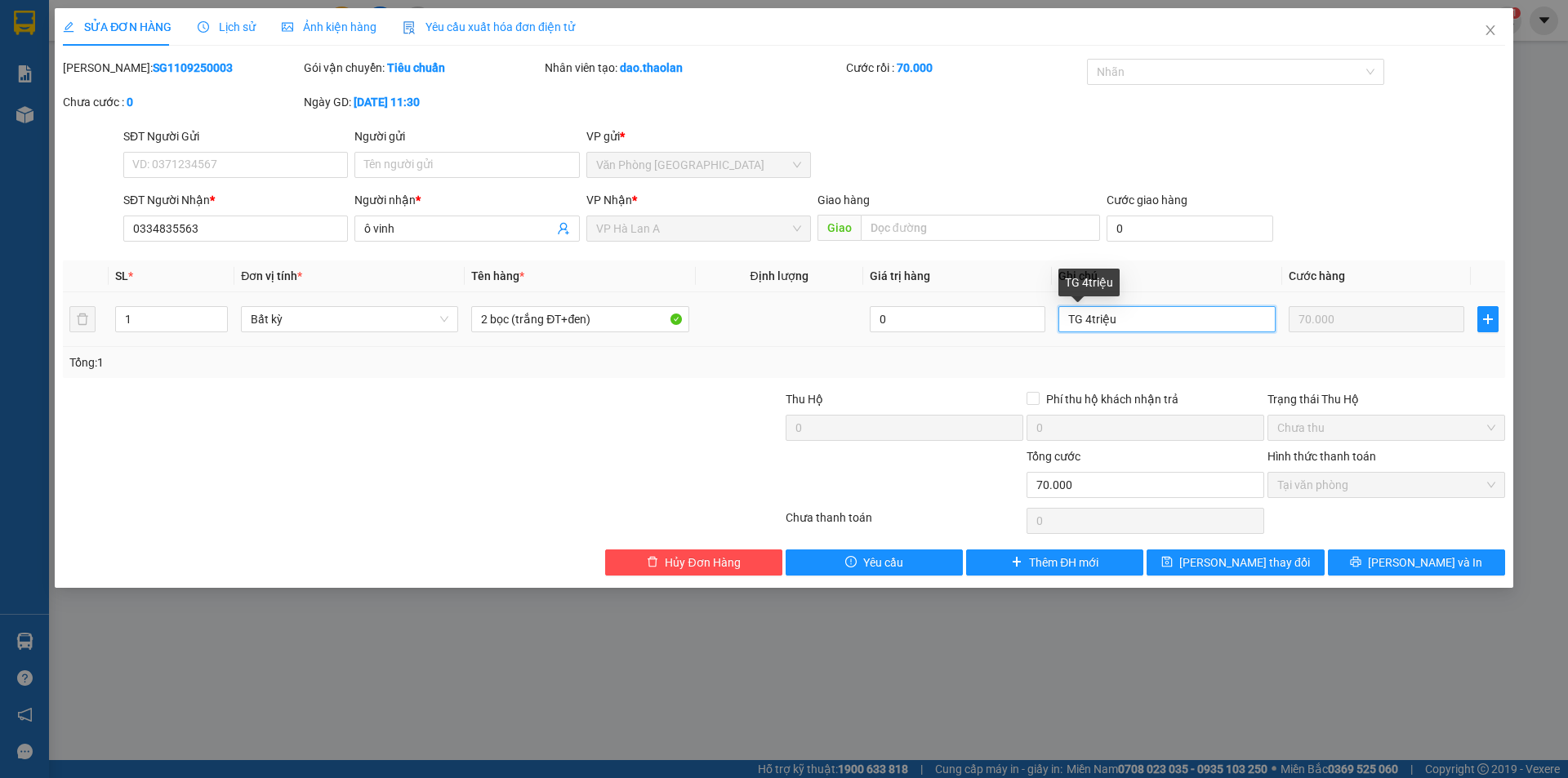
drag, startPoint x: 1079, startPoint y: 323, endPoint x: 1023, endPoint y: 302, distance: 59.8
click at [1023, 303] on tr "1 Bất kỳ 2 bọc (trắng ĐT+đen) 0 TG 4triệu 70.000" at bounding box center [784, 319] width 1442 height 54
type input "tg 4triệu"
click at [1297, 580] on div "SỬA ĐƠN HÀNG Lịch sử Ảnh kiện hàng Yêu cầu xuất hóa đơn điện tử Total Paid Fee …" at bounding box center [784, 298] width 1459 height 579
click at [1291, 571] on button "[PERSON_NAME] thay đổi" at bounding box center [1234, 563] width 177 height 26
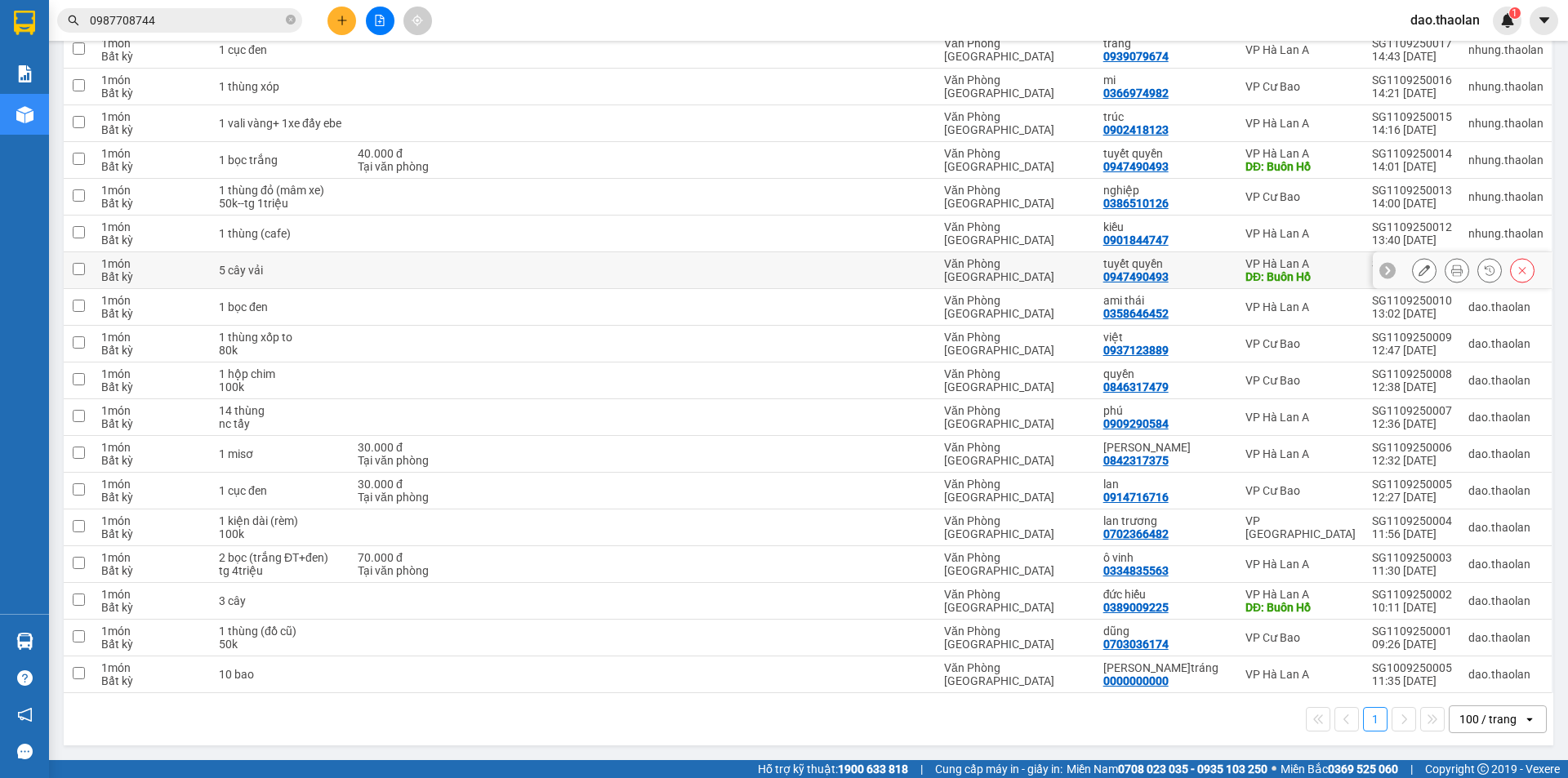
scroll to position [344, 0]
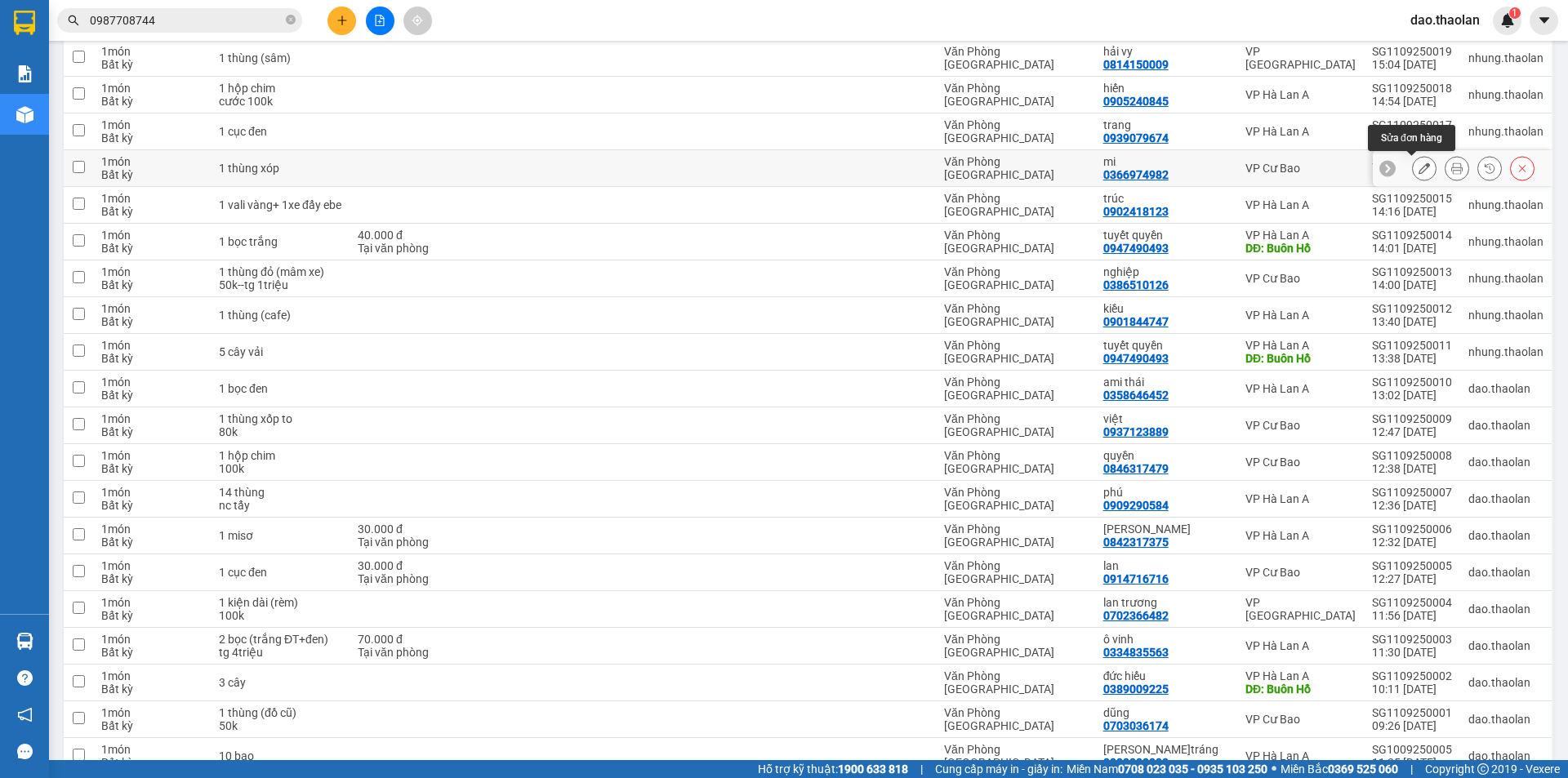
click at [1418, 172] on icon at bounding box center [1424, 168] width 11 height 11
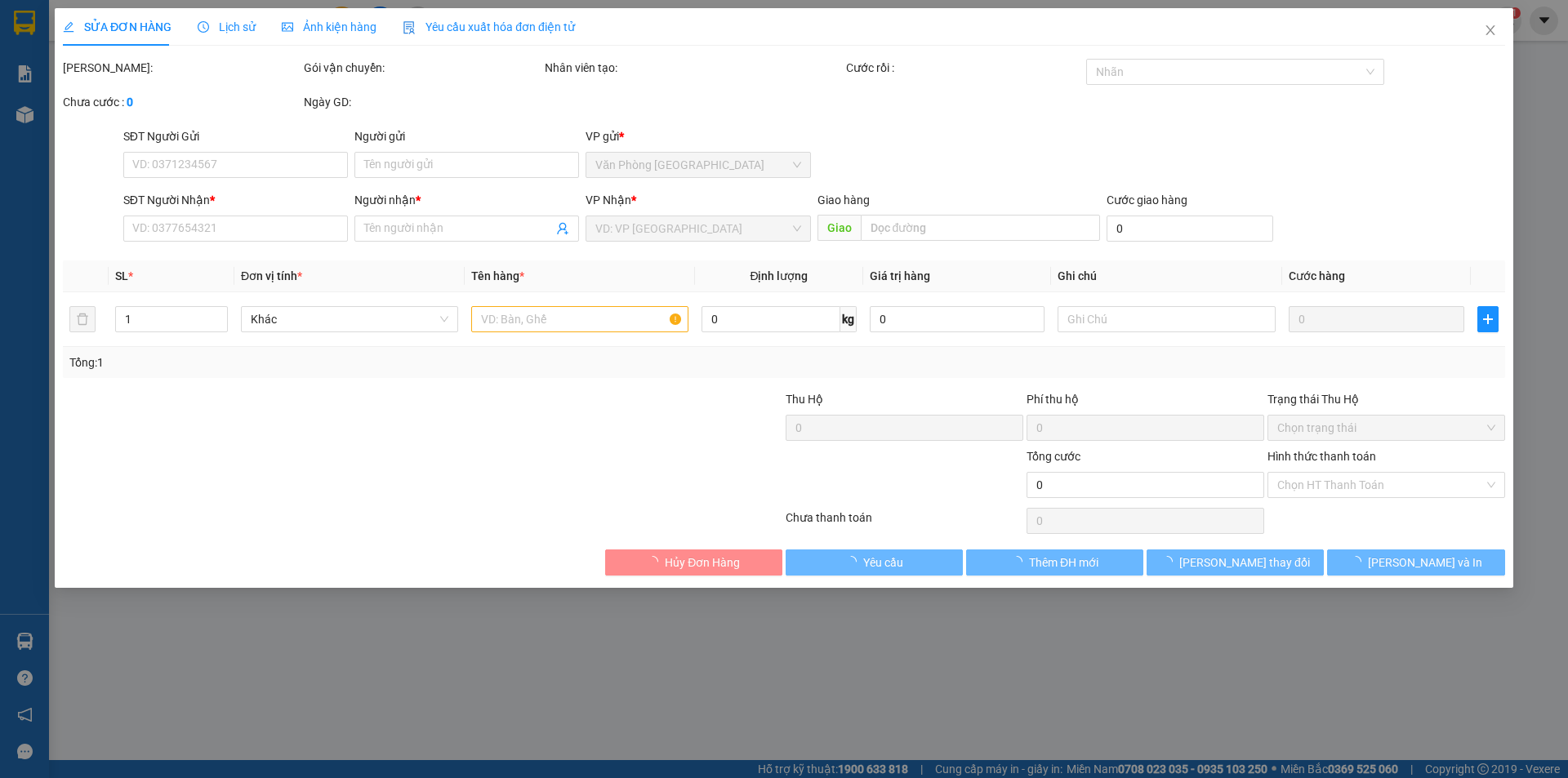
type input "0366974982"
type input "mi"
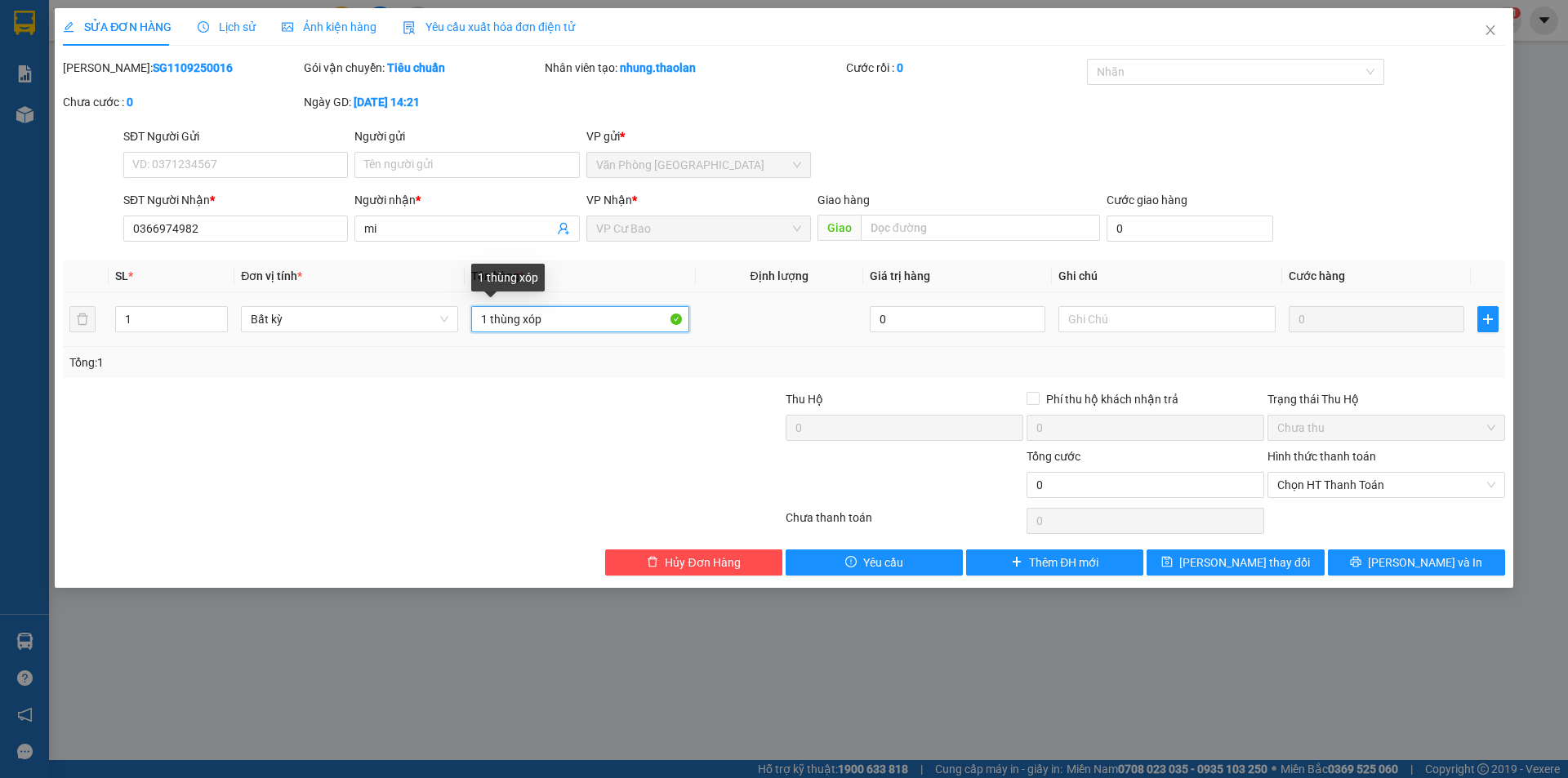
click at [538, 317] on input "1 thùng xóp" at bounding box center [580, 319] width 217 height 26
type input "1 thùng xốp"
click at [1157, 313] on input "text" at bounding box center [1167, 319] width 217 height 26
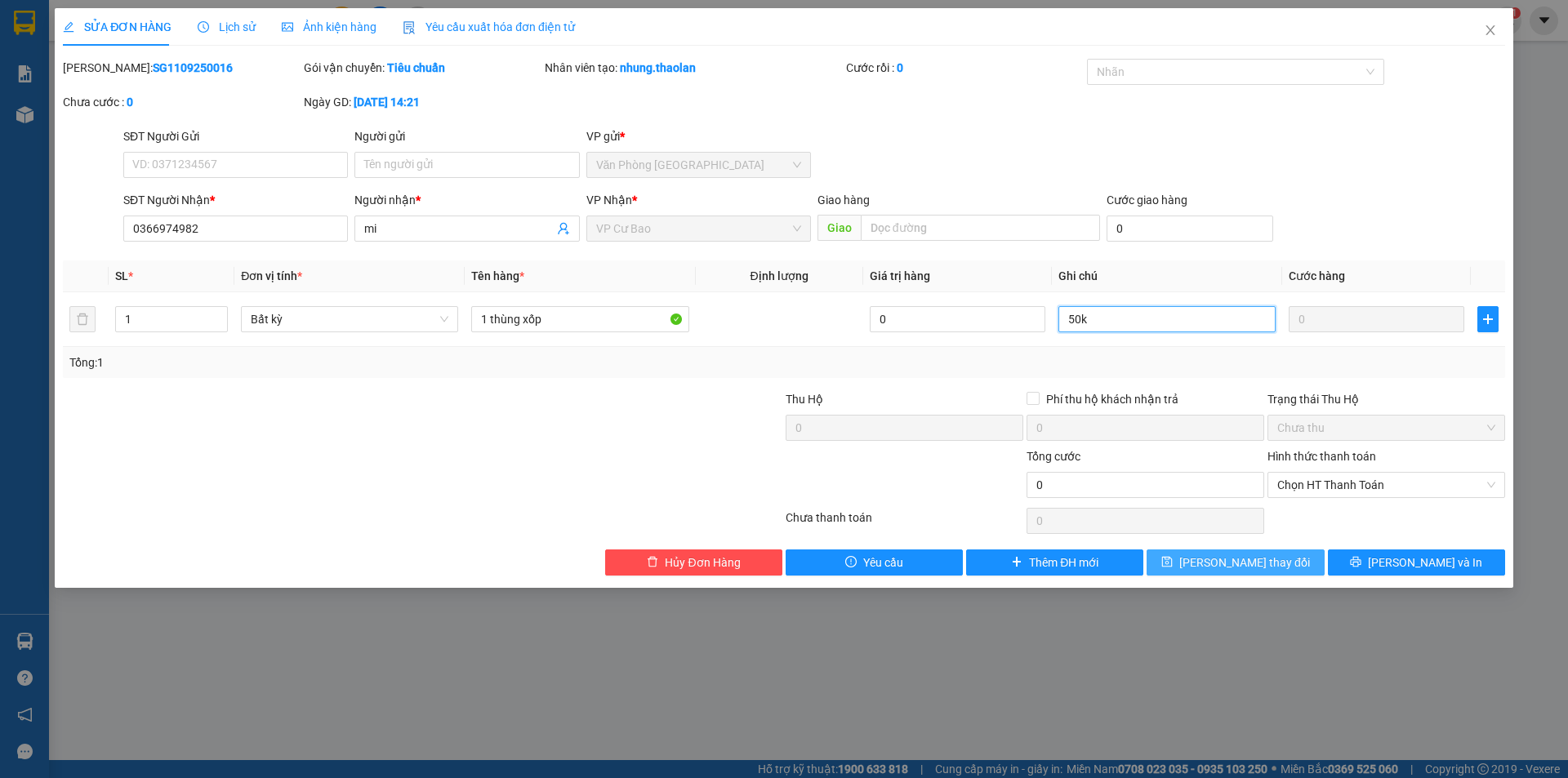
type input "50k"
click at [1207, 572] on button "[PERSON_NAME] thay đổi" at bounding box center [1234, 563] width 177 height 26
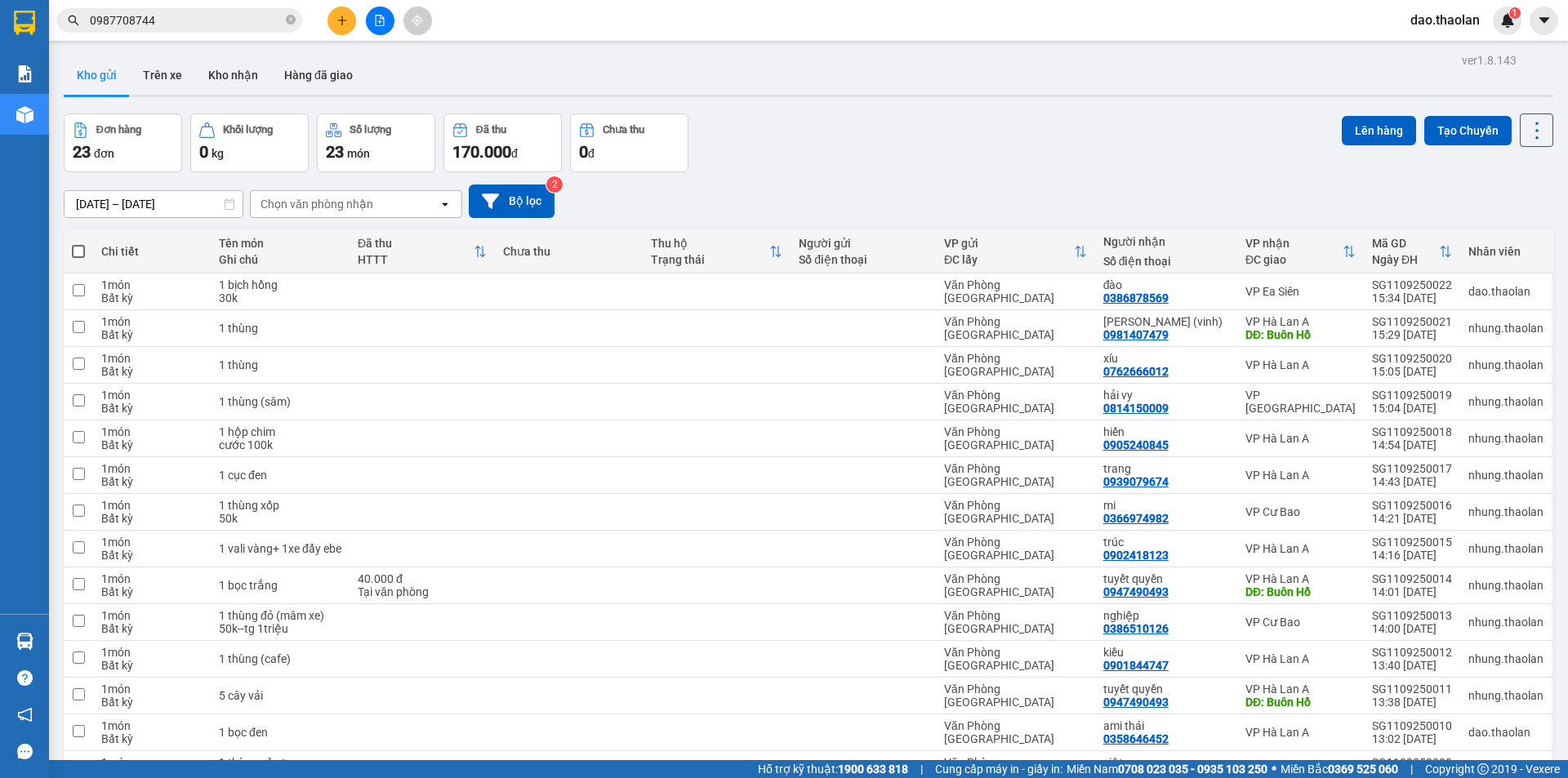
click at [363, 19] on div at bounding box center [380, 20] width 123 height 29
click at [348, 25] on button at bounding box center [341, 20] width 29 height 29
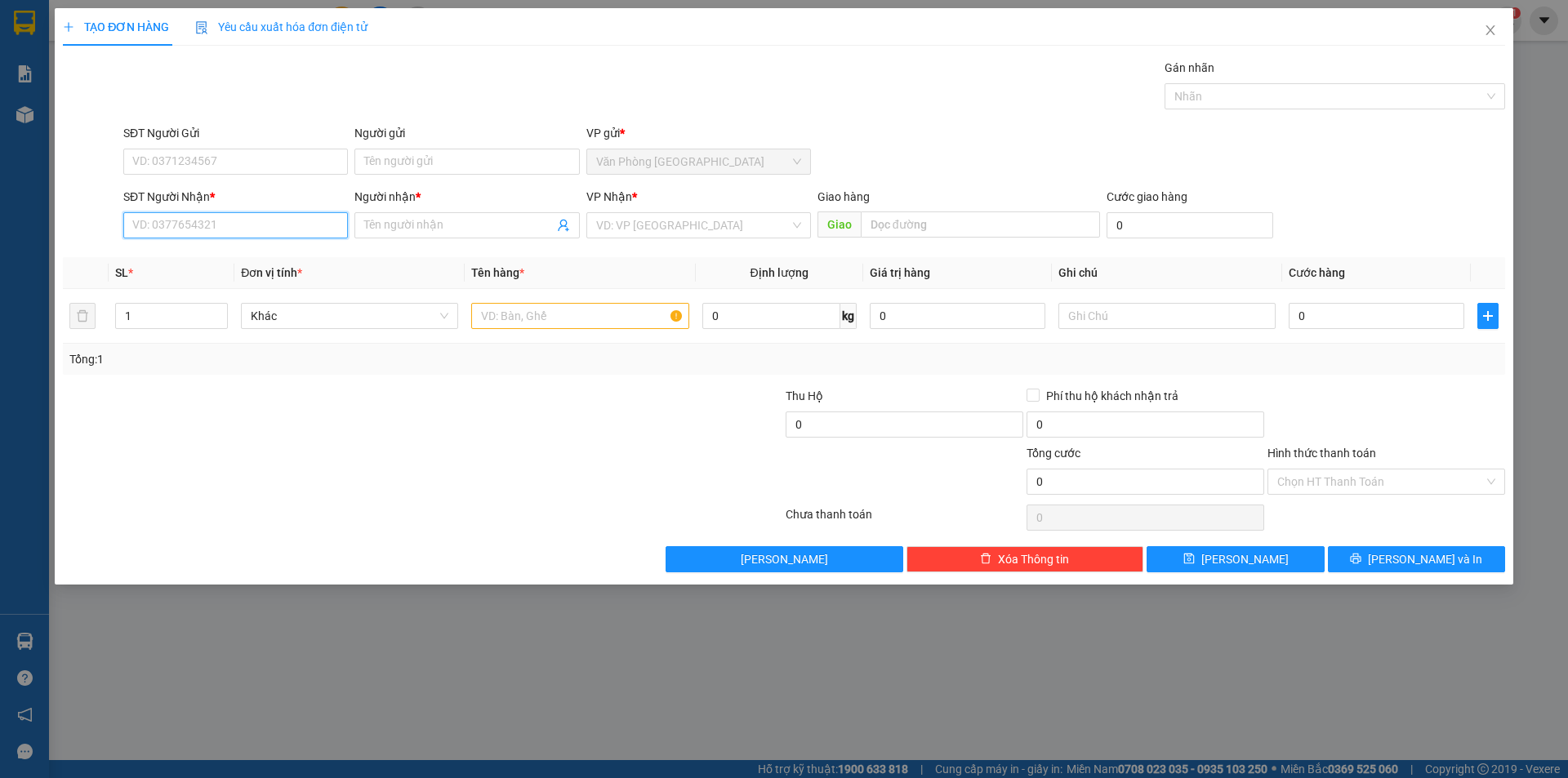
click at [258, 218] on input "SĐT Người Nhận *" at bounding box center [236, 225] width 224 height 26
drag, startPoint x: 193, startPoint y: 260, endPoint x: 212, endPoint y: 261, distance: 19.0
click at [193, 267] on div "0942453277 - sơn" at bounding box center [236, 258] width 224 height 26
type input "0942453277"
type input "sơn"
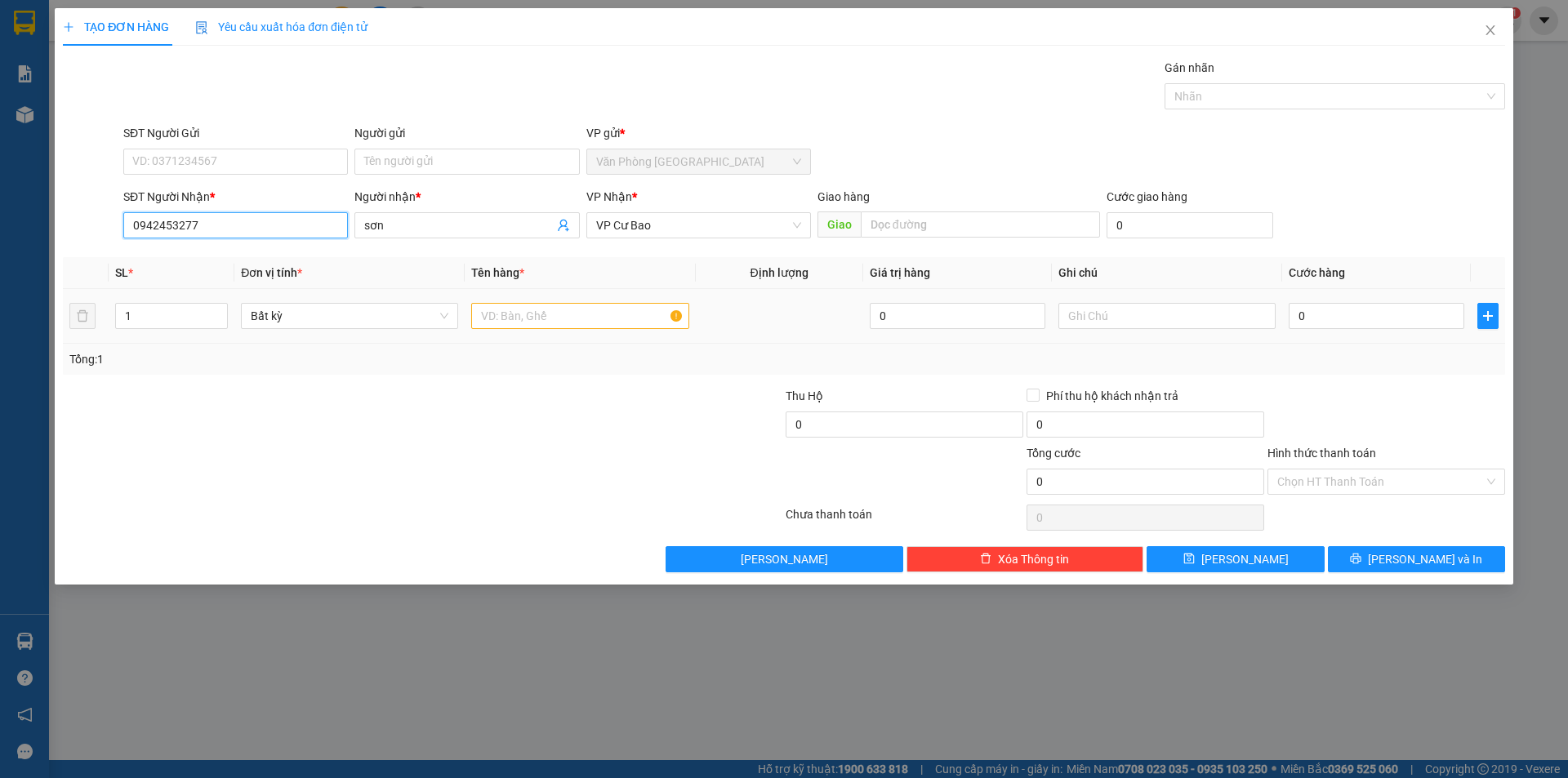
type input "0942453277"
drag, startPoint x: 542, startPoint y: 317, endPoint x: 552, endPoint y: 255, distance: 62.8
click at [541, 317] on input "text" at bounding box center [580, 316] width 217 height 26
type input "1 cục đen"
click at [1329, 314] on input "0" at bounding box center [1376, 316] width 176 height 26
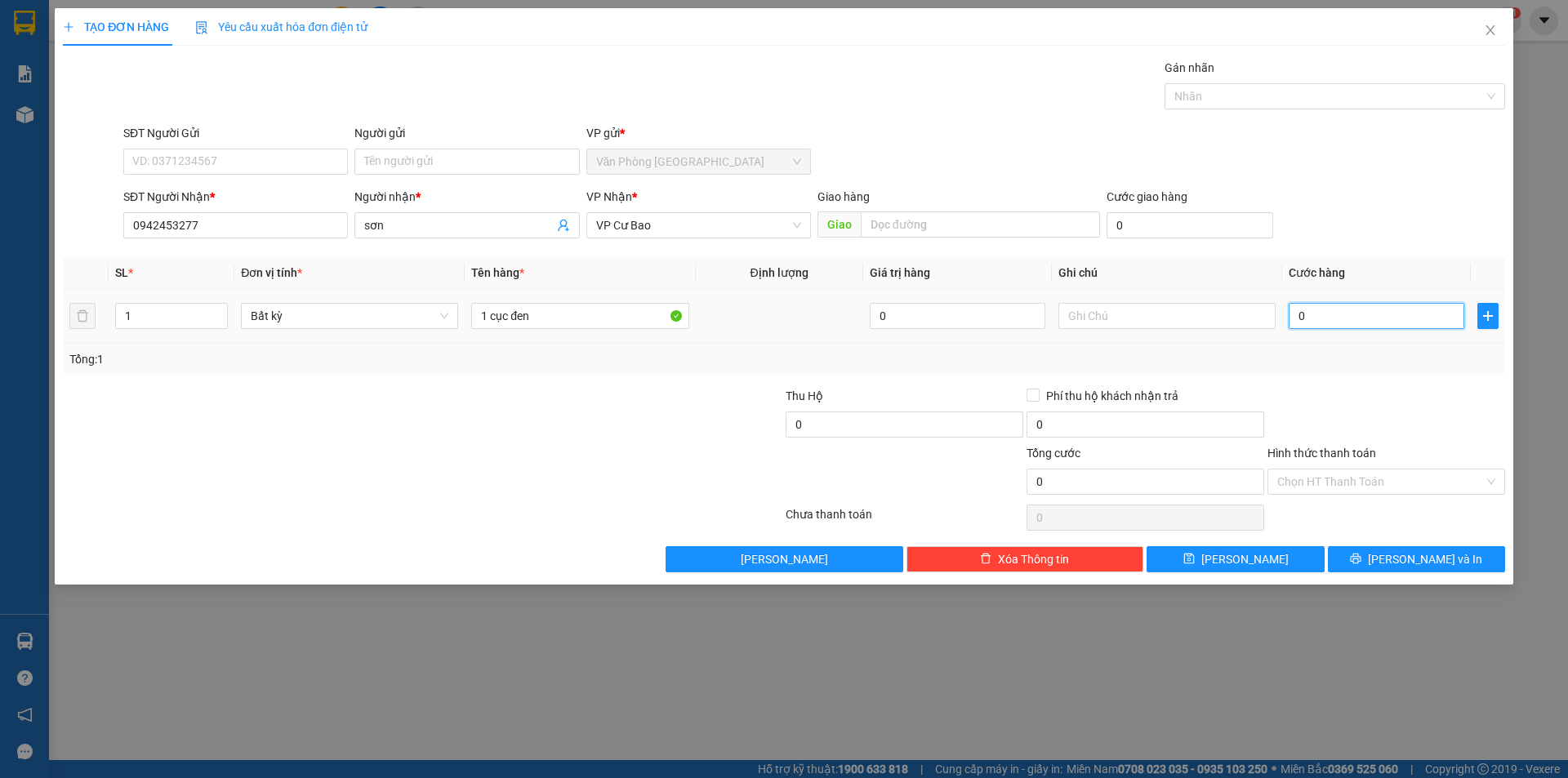
type input "1"
type input "10"
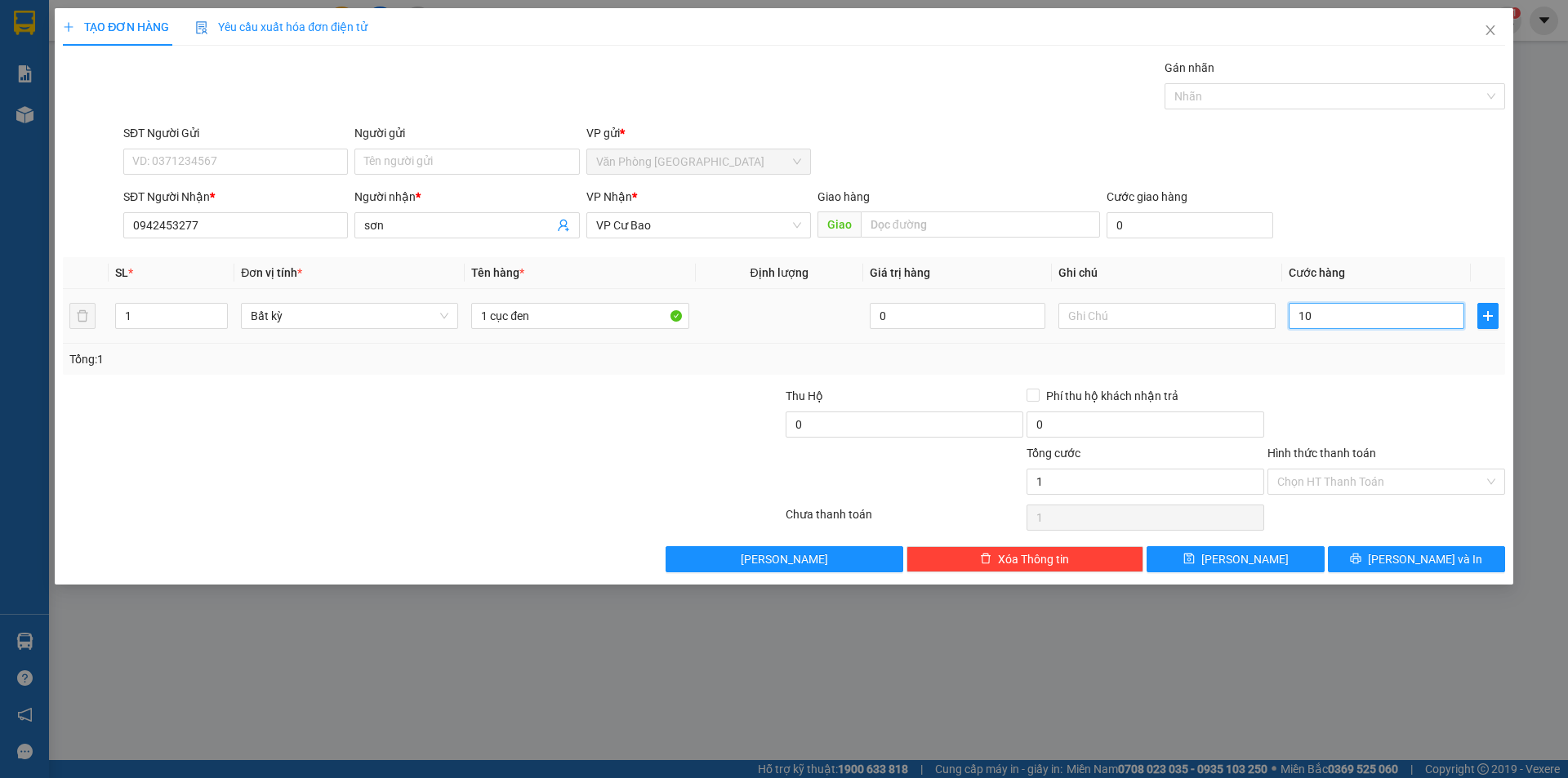
type input "10"
type input "100"
type input "100.000"
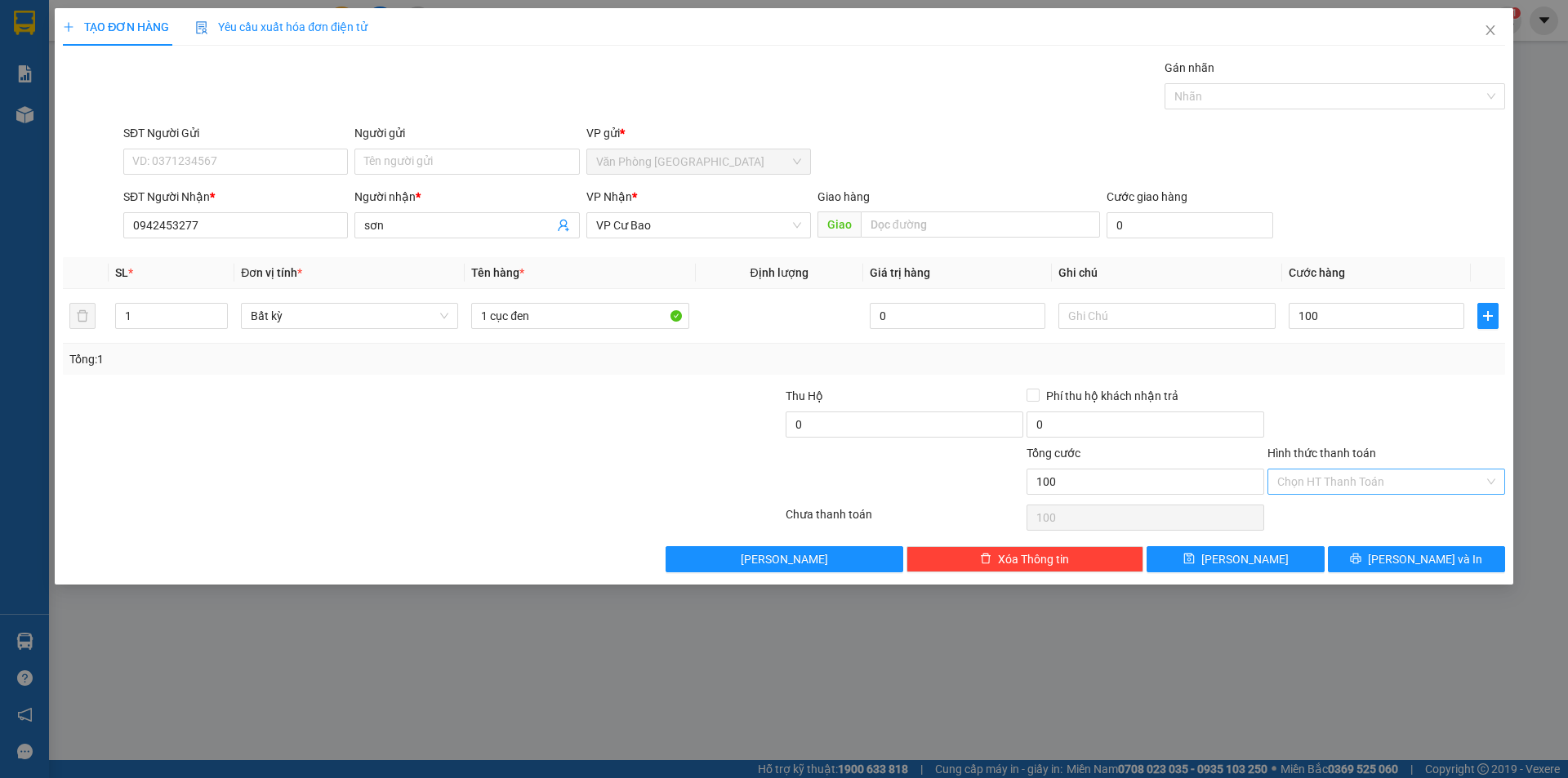
type input "100.000"
click at [1347, 475] on input "Hình thức thanh toán" at bounding box center [1381, 481] width 207 height 25
click at [1338, 518] on div "Tại văn phòng" at bounding box center [1386, 514] width 218 height 18
type input "0"
drag, startPoint x: 1253, startPoint y: 558, endPoint x: 1385, endPoint y: 495, distance: 146.3
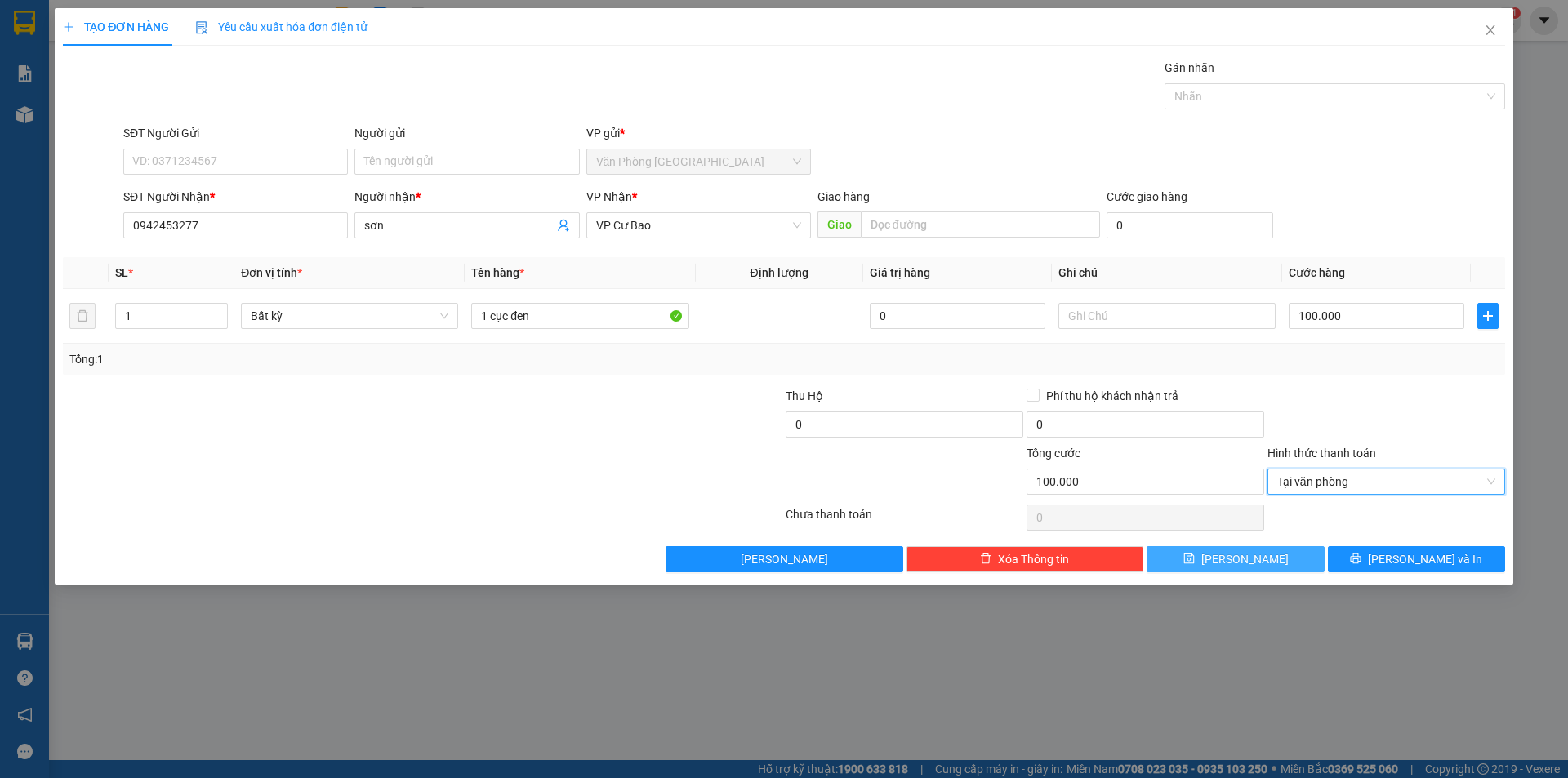
click at [1255, 559] on button "[PERSON_NAME]" at bounding box center [1234, 559] width 177 height 26
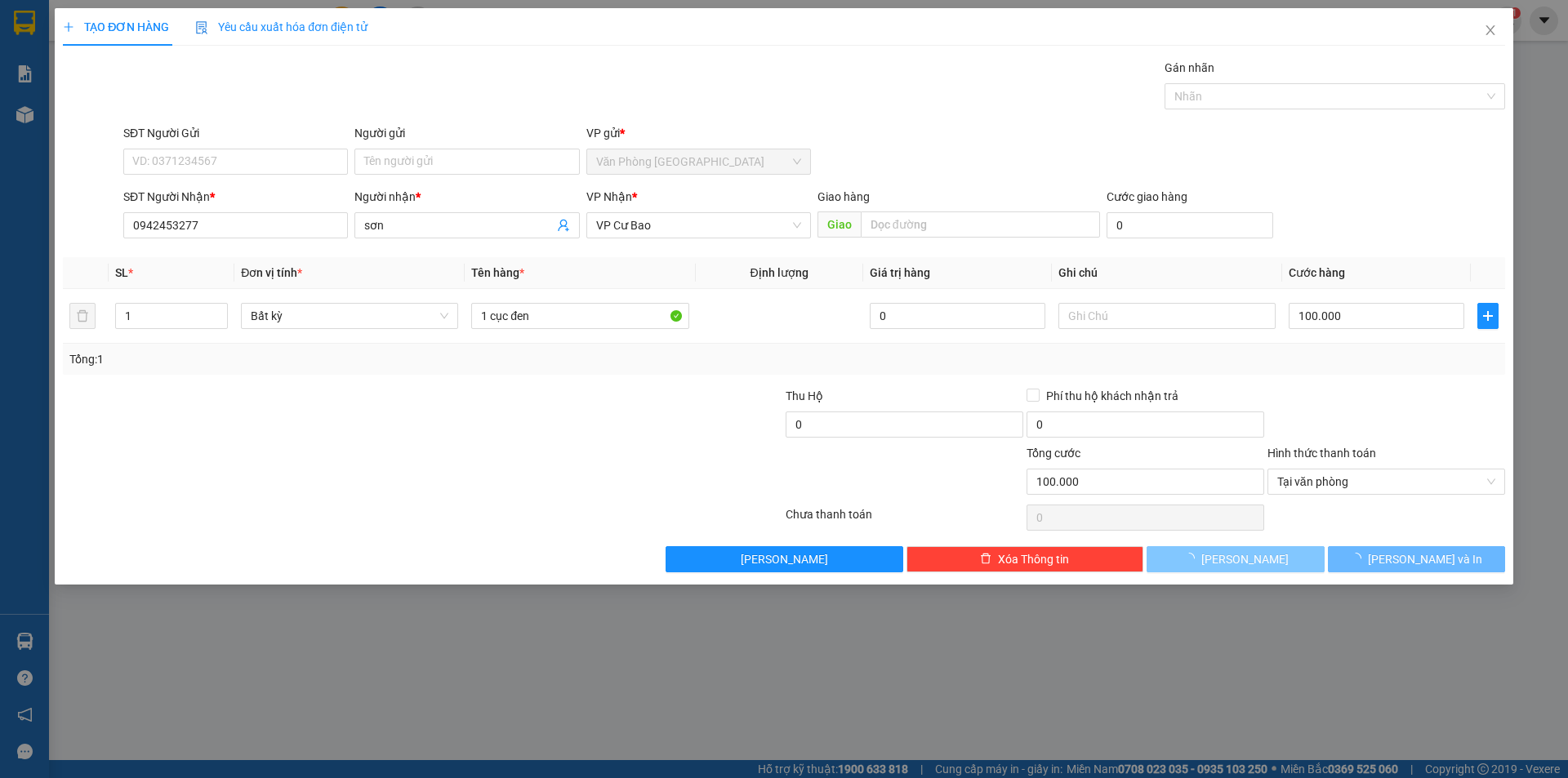
type input "0"
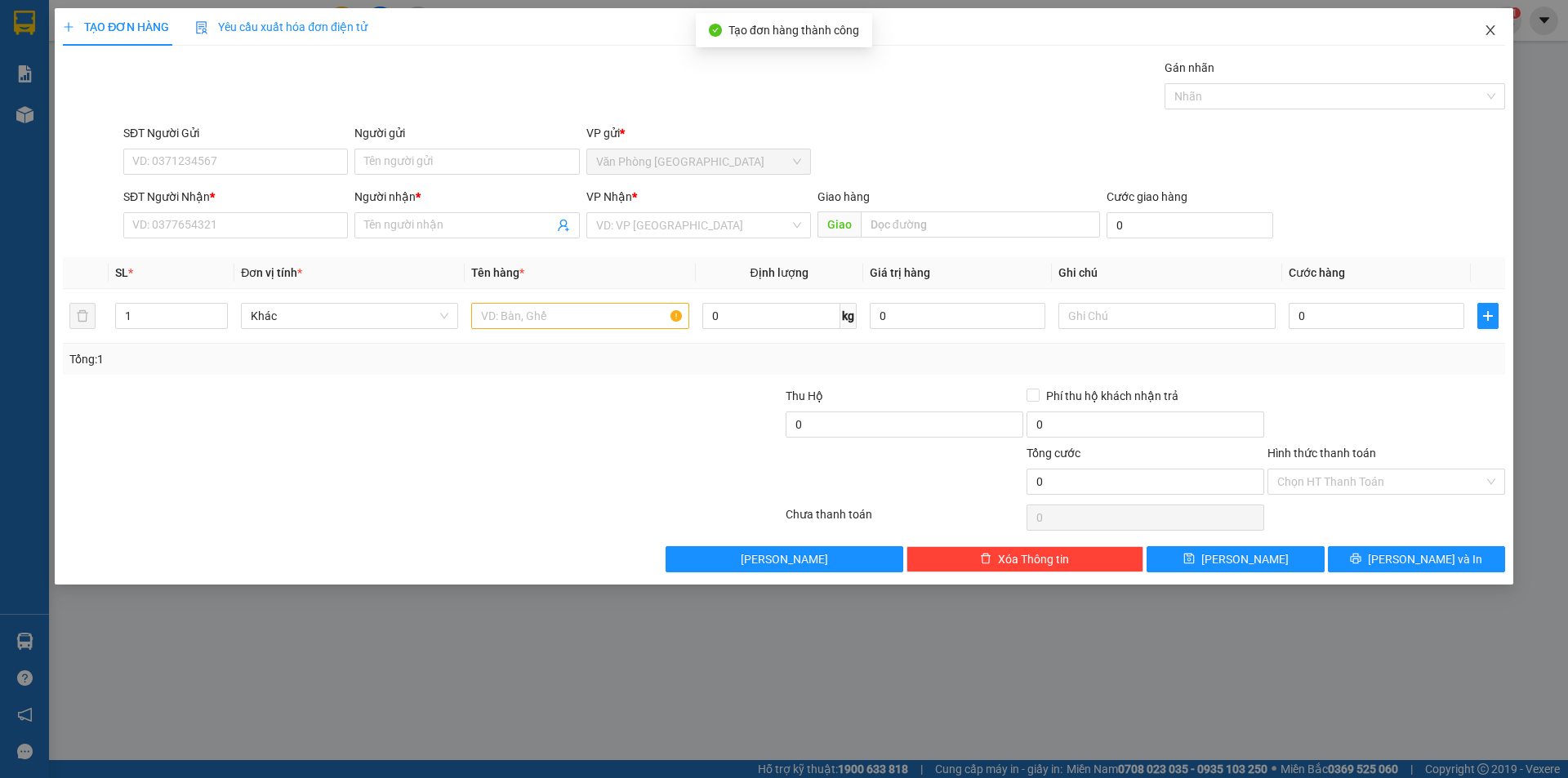
click at [1481, 38] on span "Close" at bounding box center [1490, 31] width 46 height 46
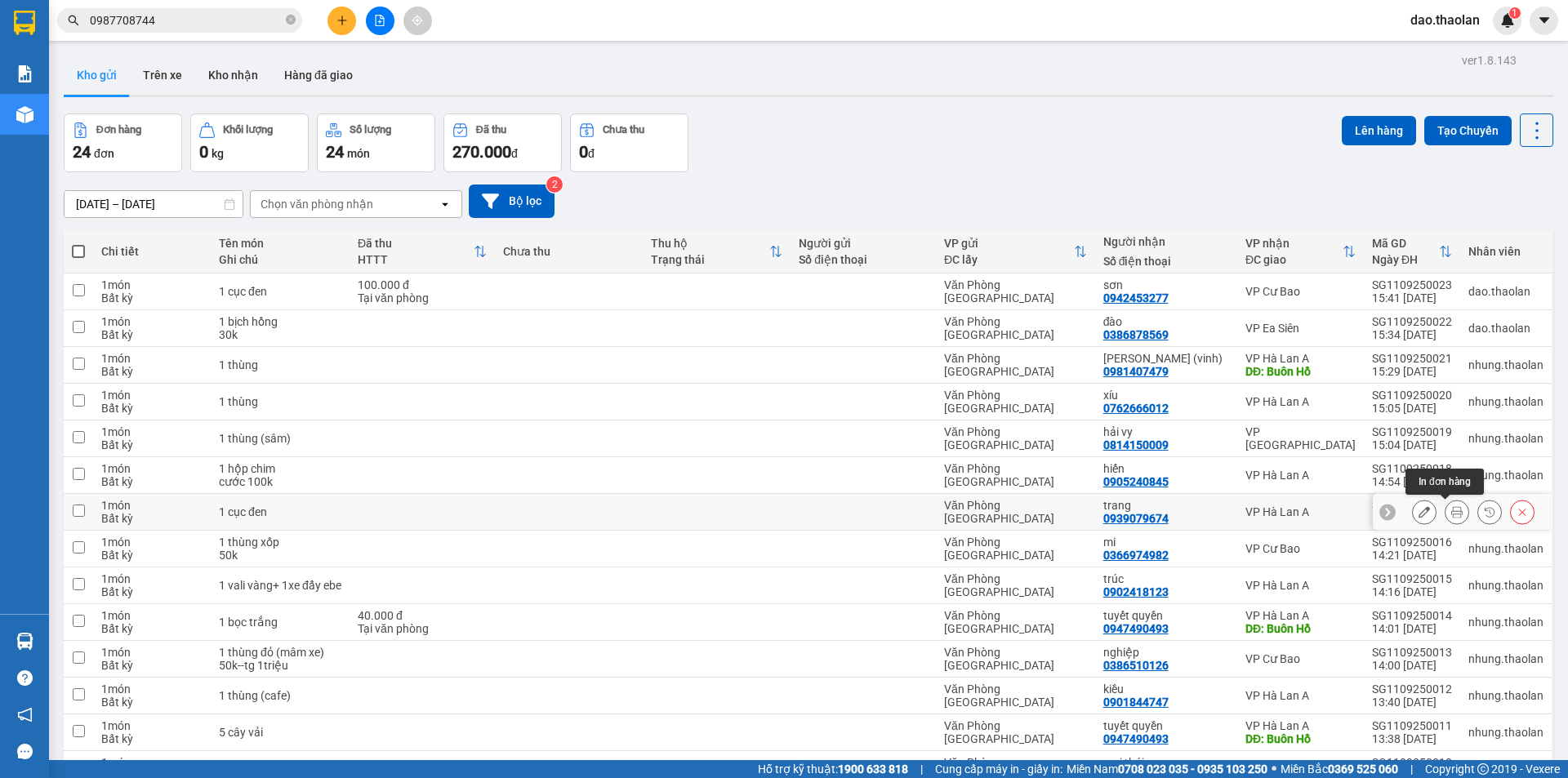
click at [1451, 510] on icon at bounding box center [1456, 511] width 11 height 11
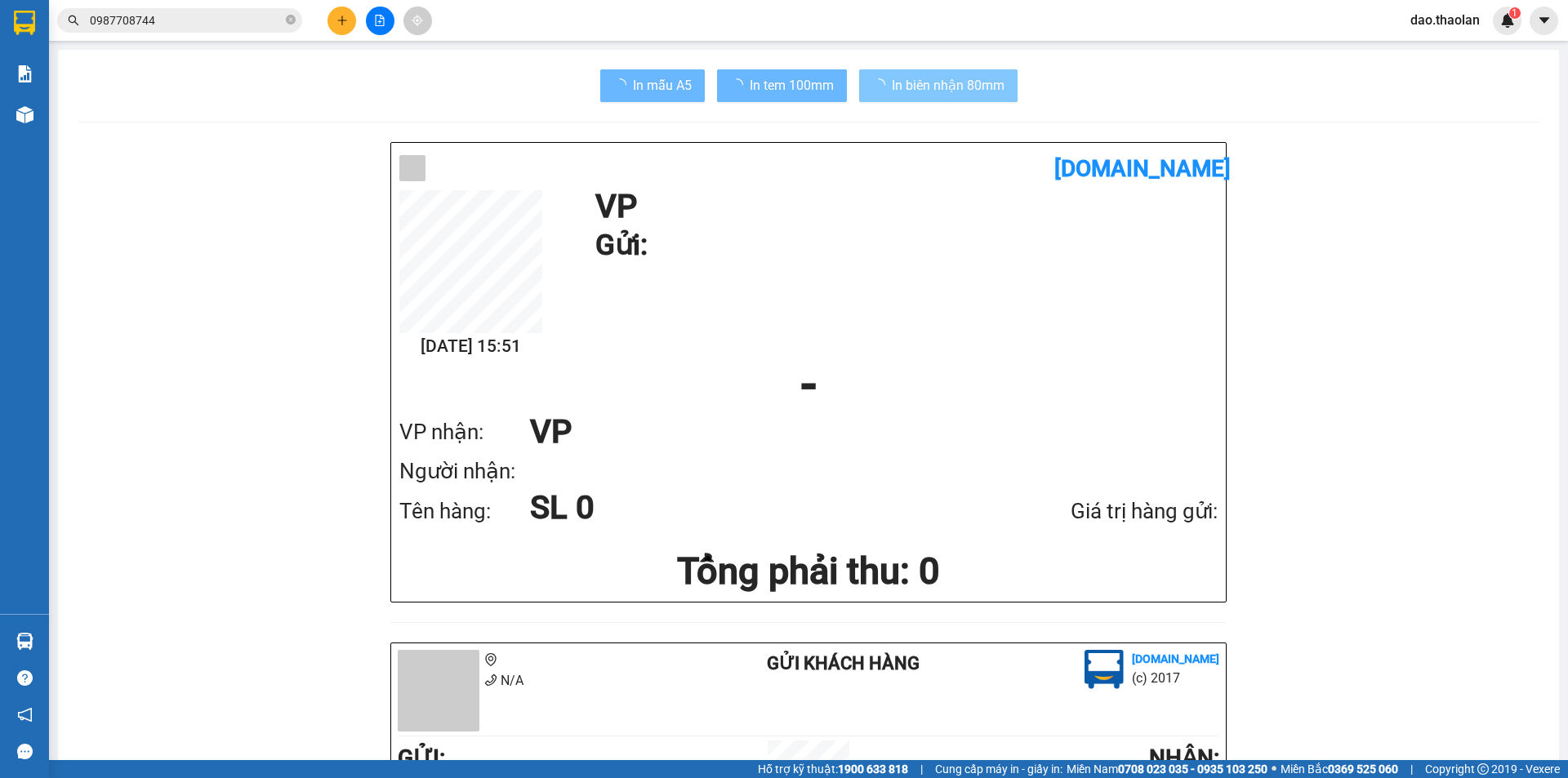
click at [944, 87] on span "In biên nhận 80mm" at bounding box center [947, 85] width 113 height 20
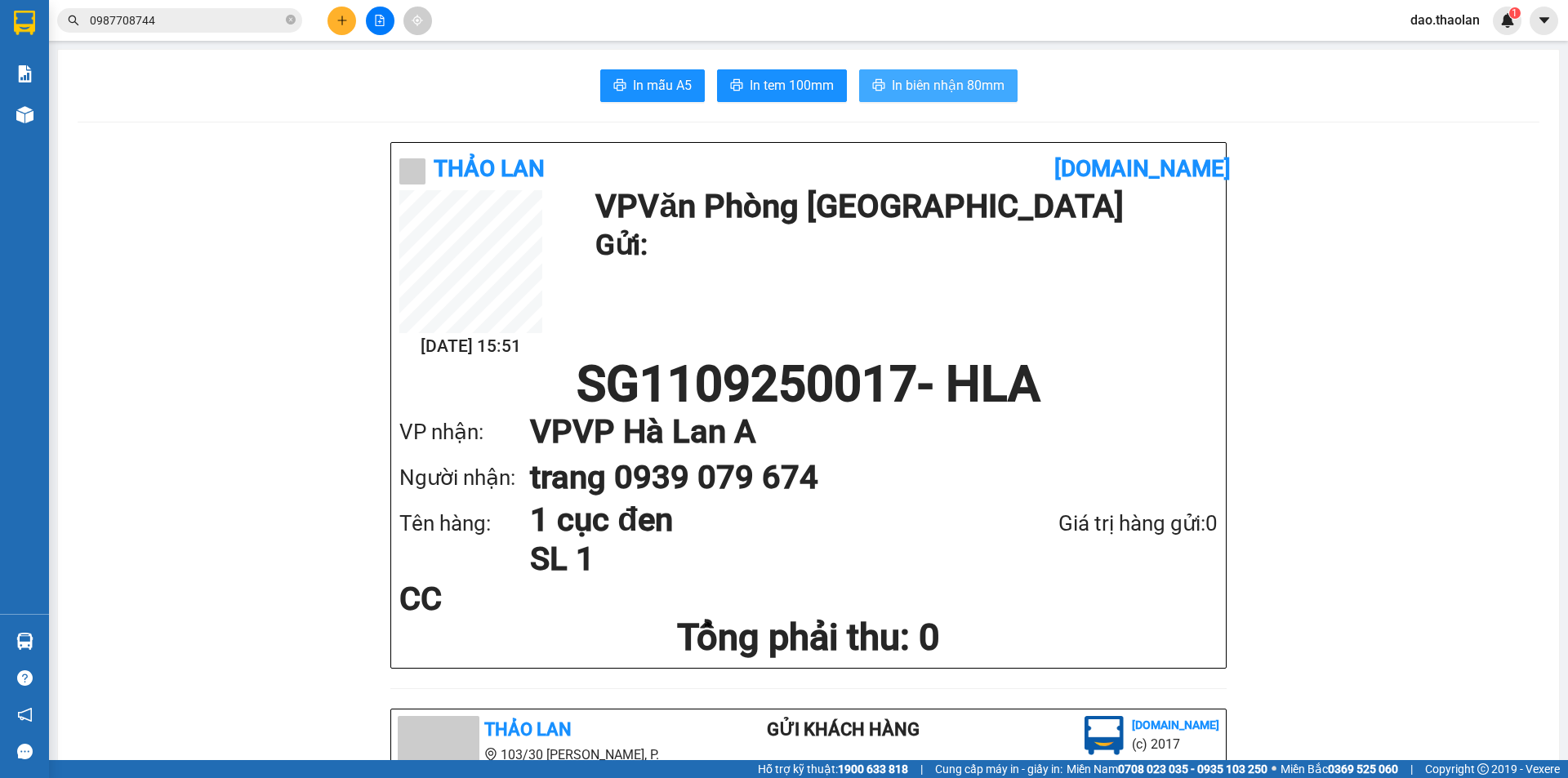
click at [976, 93] on span "In biên nhận 80mm" at bounding box center [947, 85] width 113 height 20
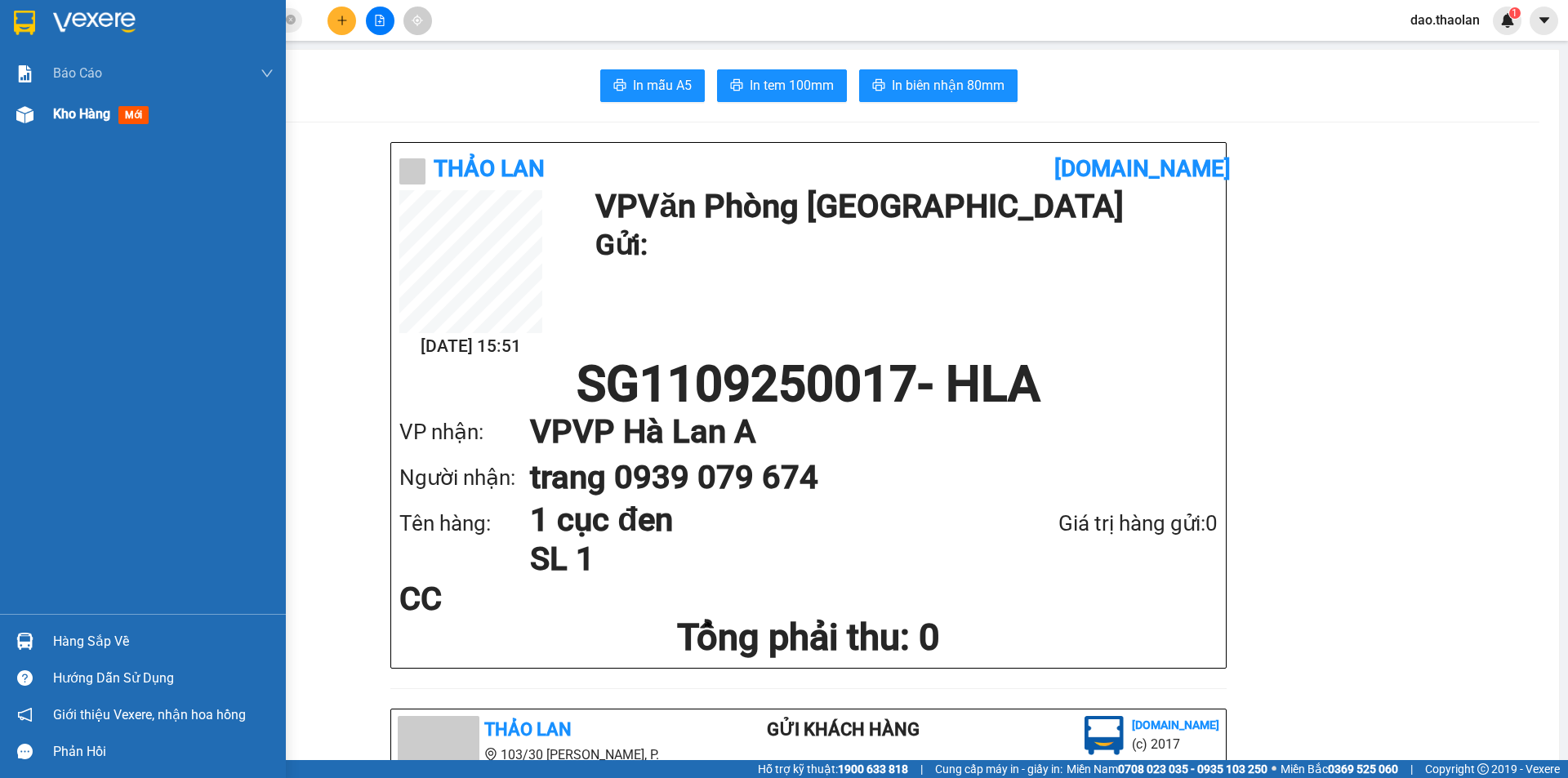
click at [67, 111] on span "Kho hàng" at bounding box center [81, 114] width 57 height 16
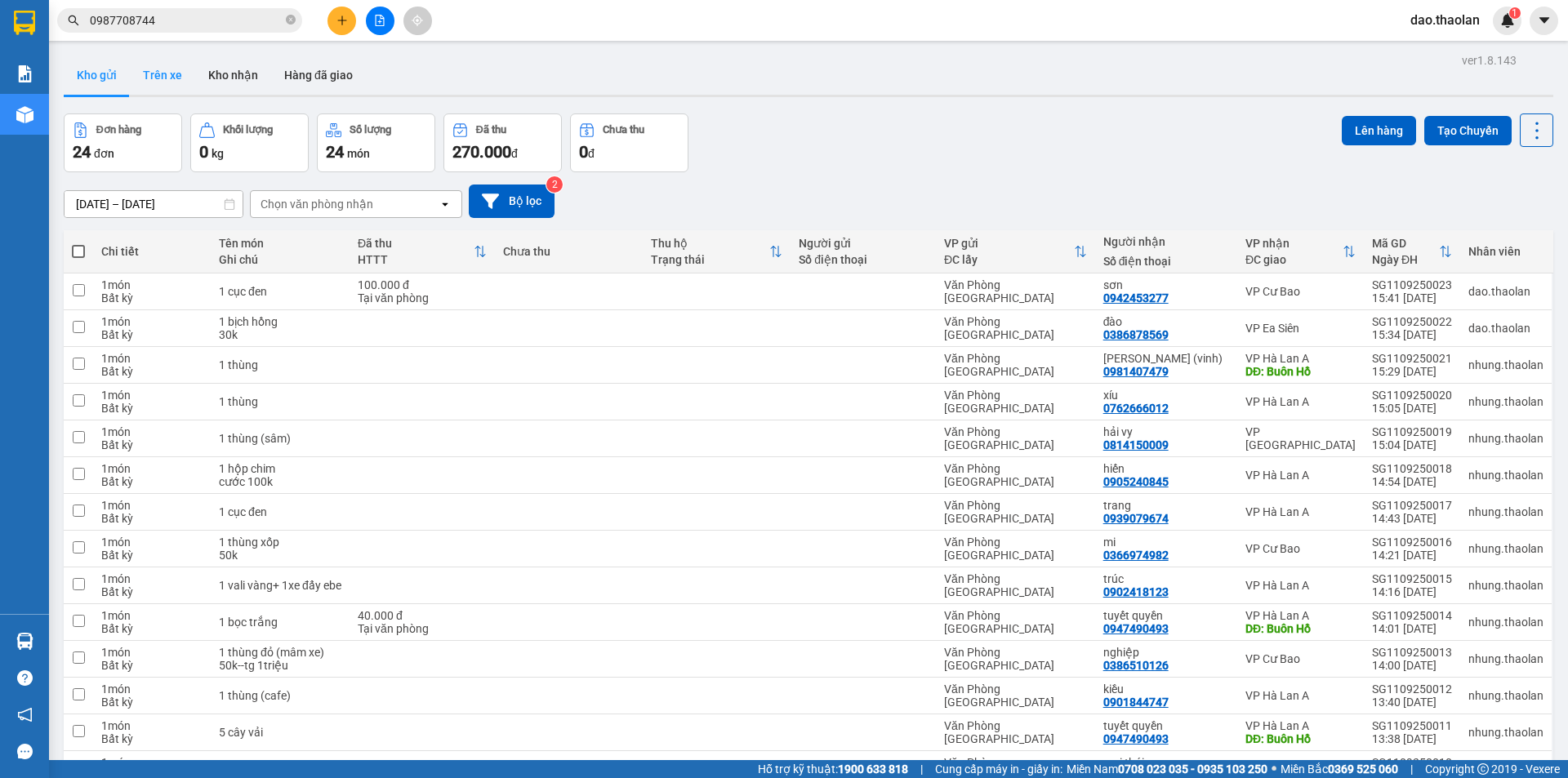
click at [160, 86] on button "Trên xe" at bounding box center [162, 74] width 66 height 39
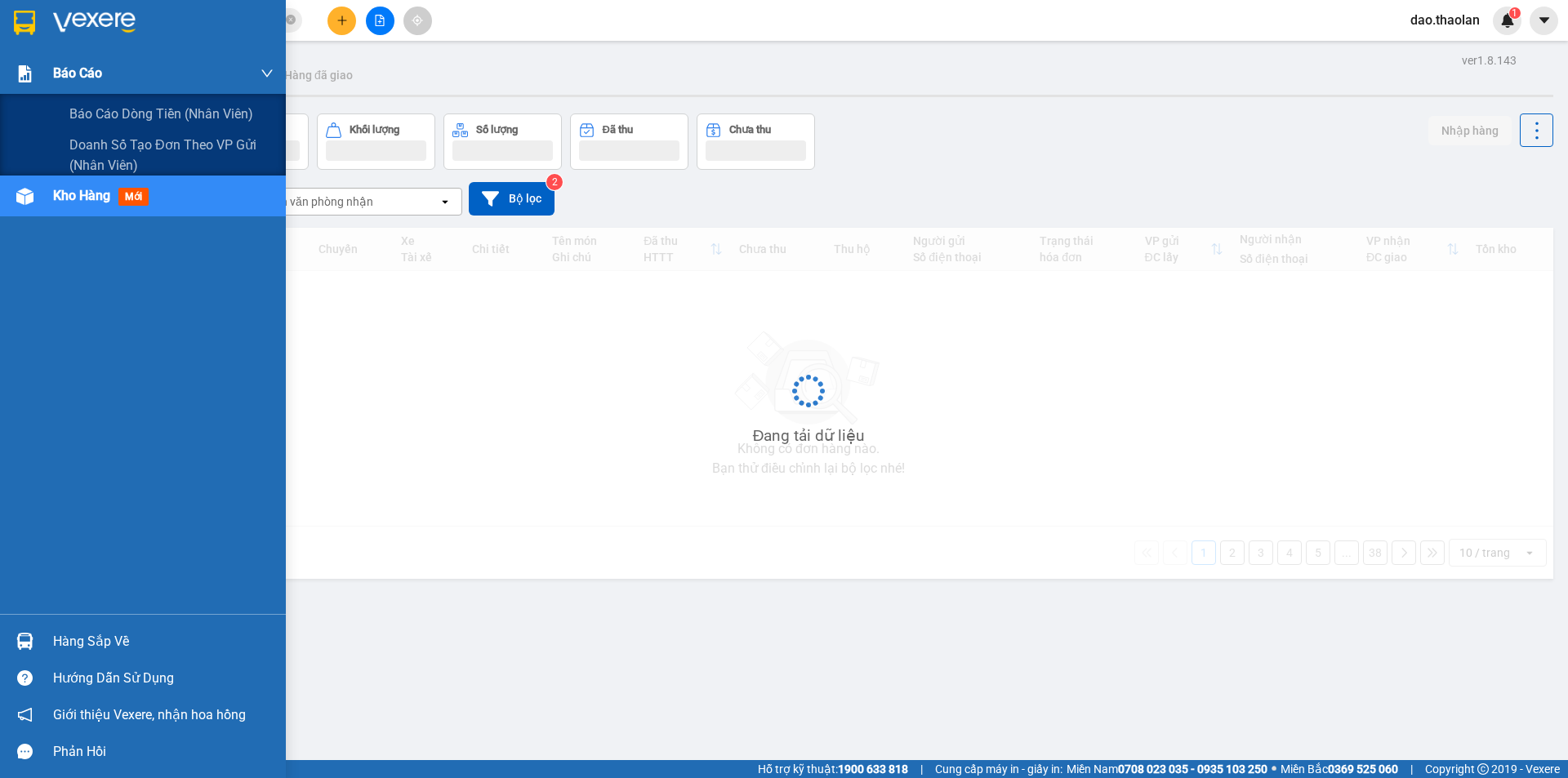
click at [66, 89] on div "Báo cáo" at bounding box center [164, 74] width 221 height 41
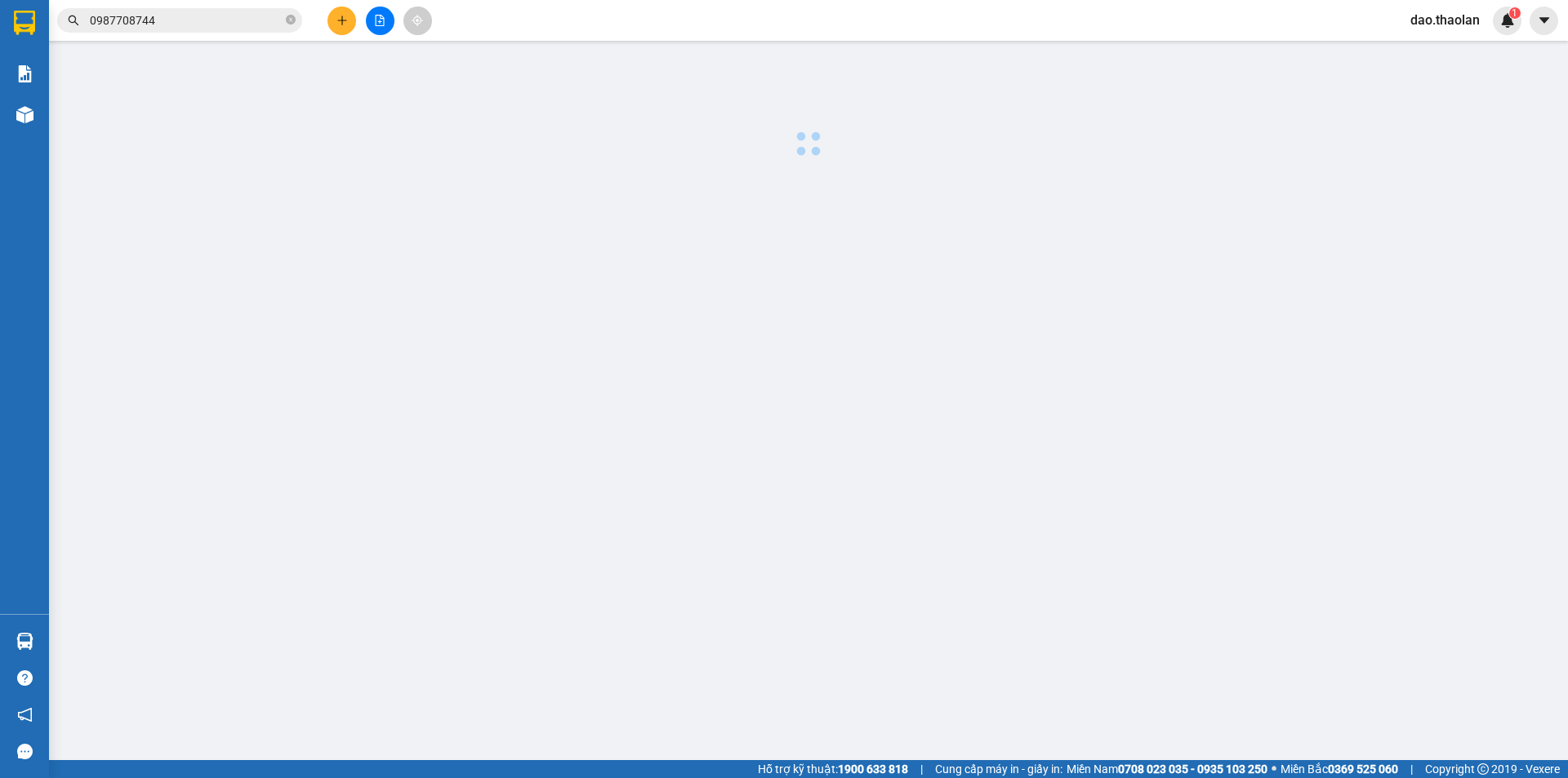
click at [79, 123] on div at bounding box center [808, 105] width 1502 height 113
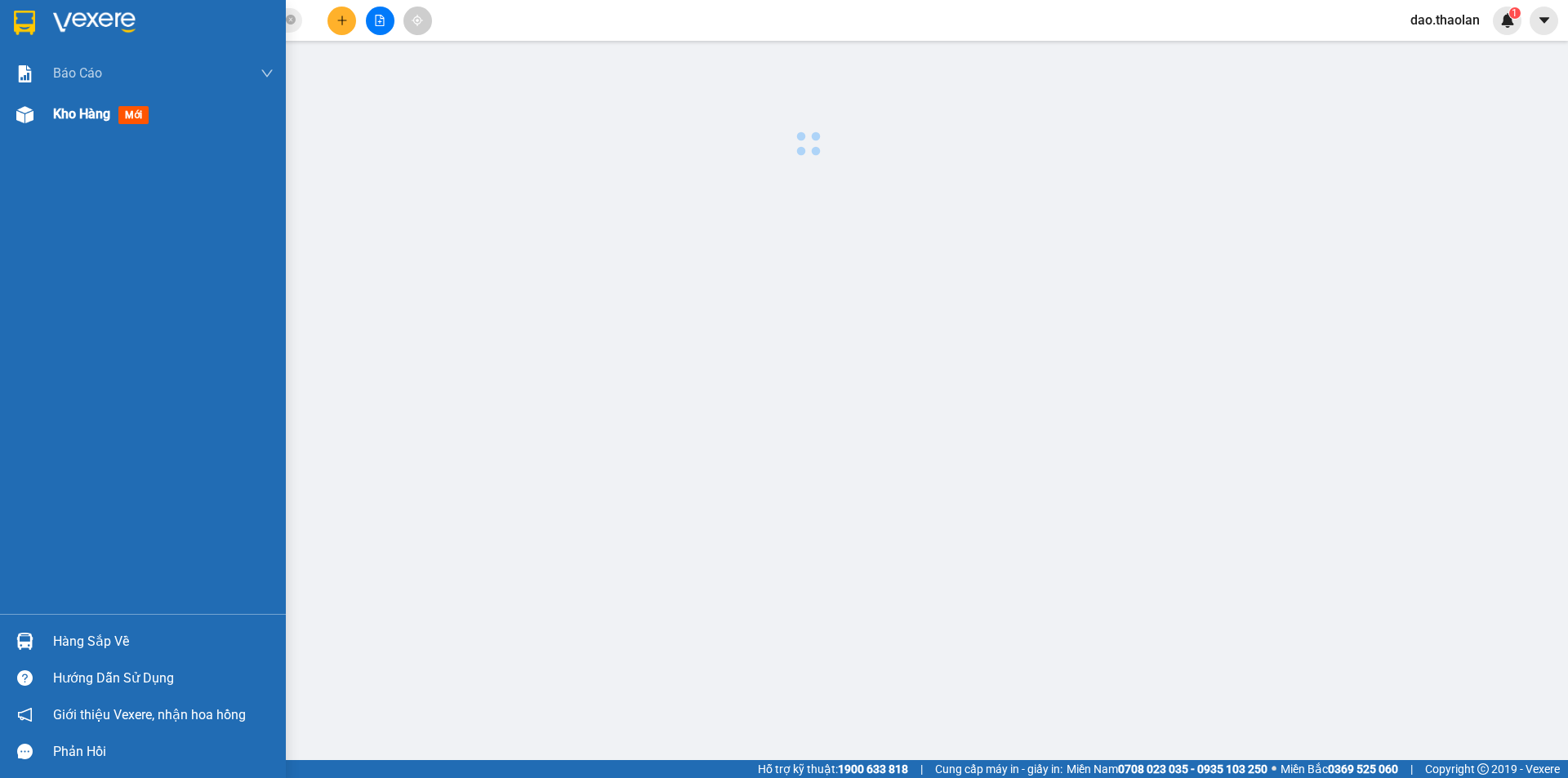
click at [44, 107] on div "Kho hàng mới" at bounding box center [143, 114] width 285 height 41
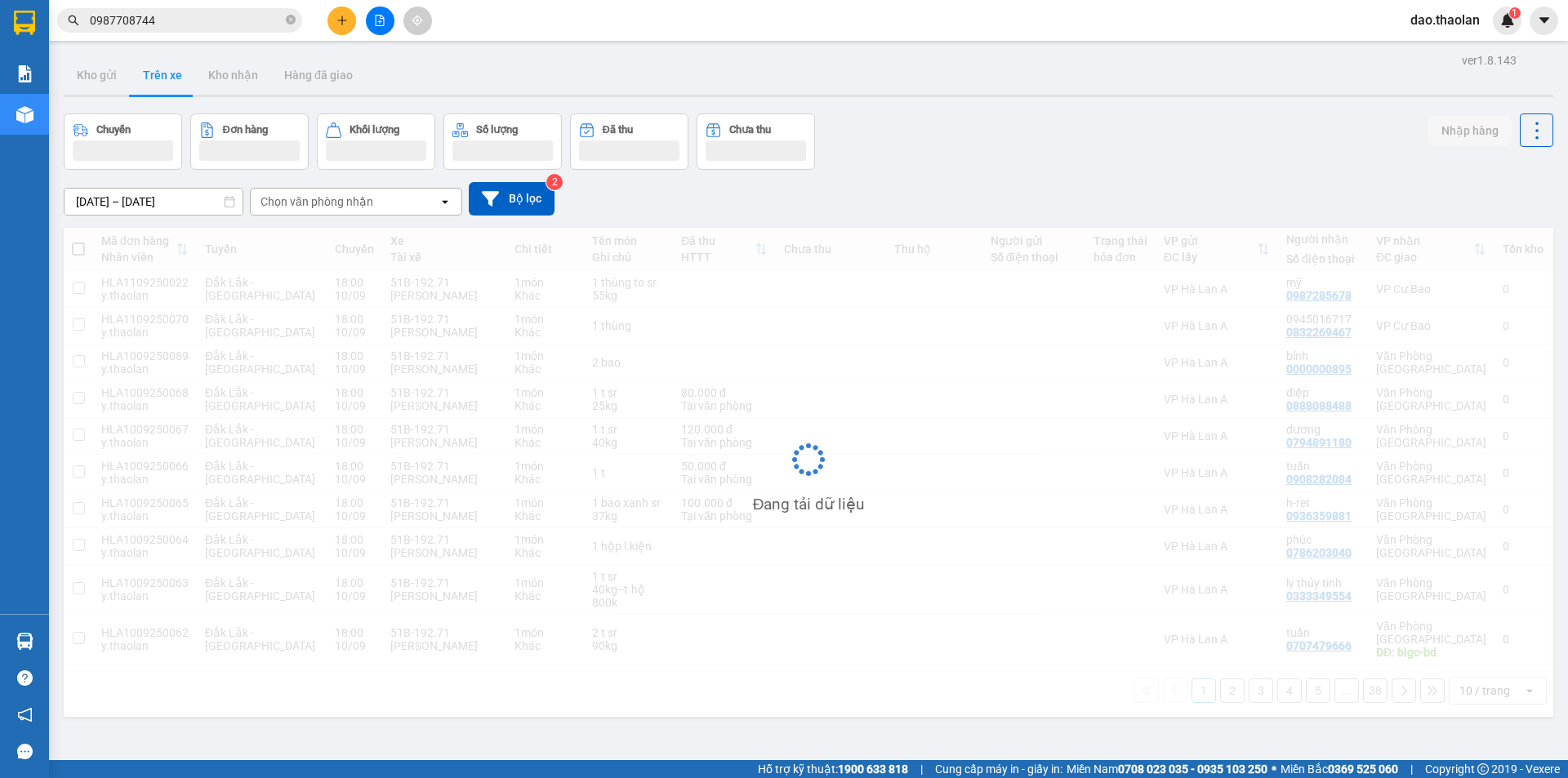
click at [67, 108] on div "ver 1.8.143 Kho gửi Trên xe Kho nhận Hàng đã giao Chuyến Đơn hàng Khối lượng Số…" at bounding box center [808, 438] width 1502 height 778
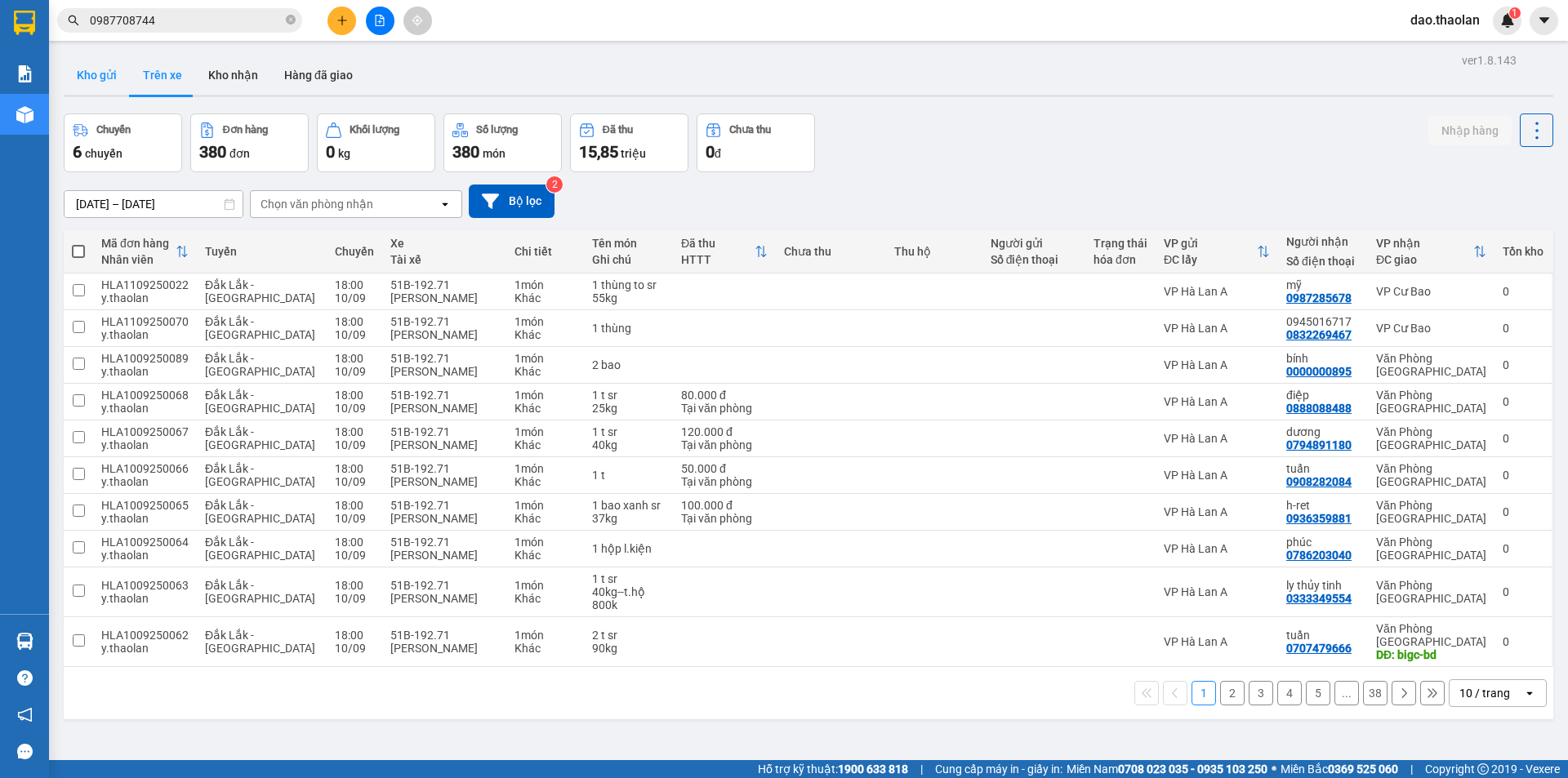
click at [119, 68] on button "Kho gửi" at bounding box center [97, 74] width 67 height 39
